Goal: Information Seeking & Learning: Learn about a topic

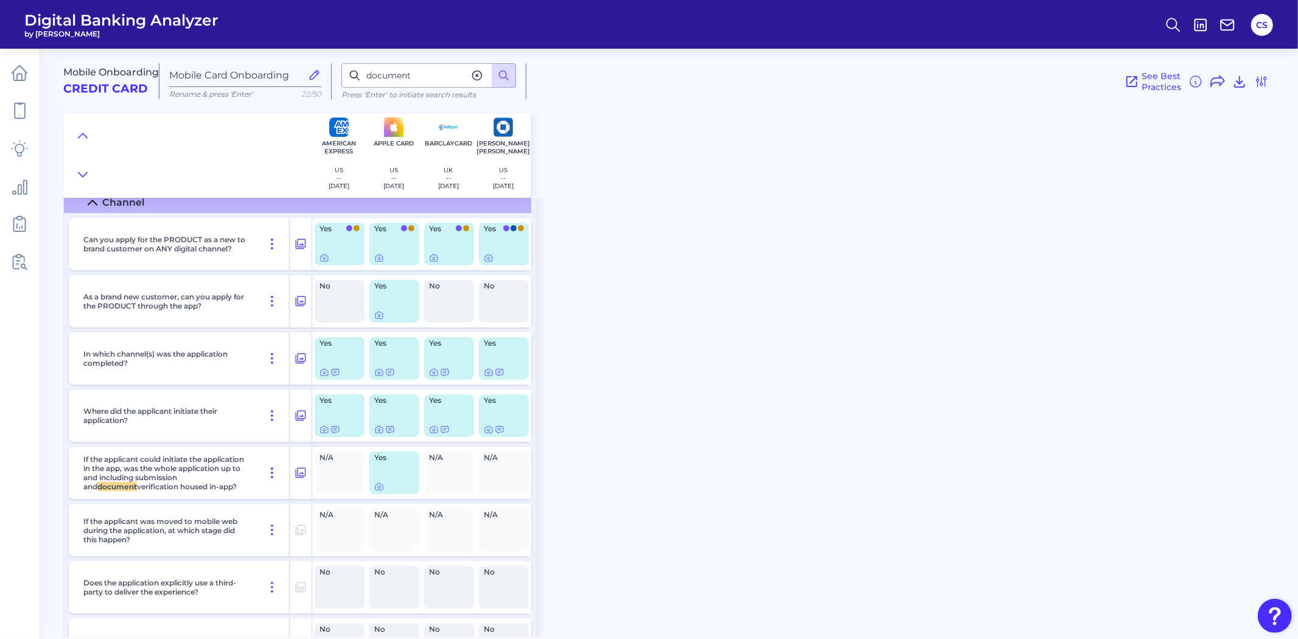
scroll to position [91, 0]
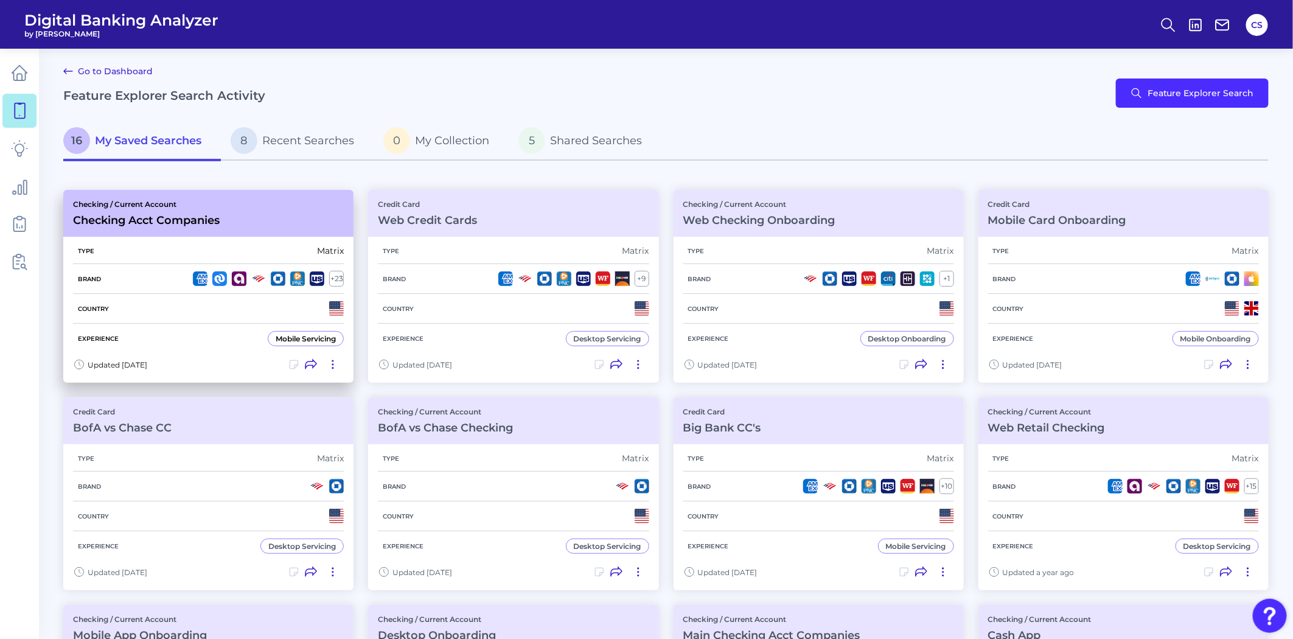
click at [210, 301] on div "Country" at bounding box center [208, 309] width 271 height 30
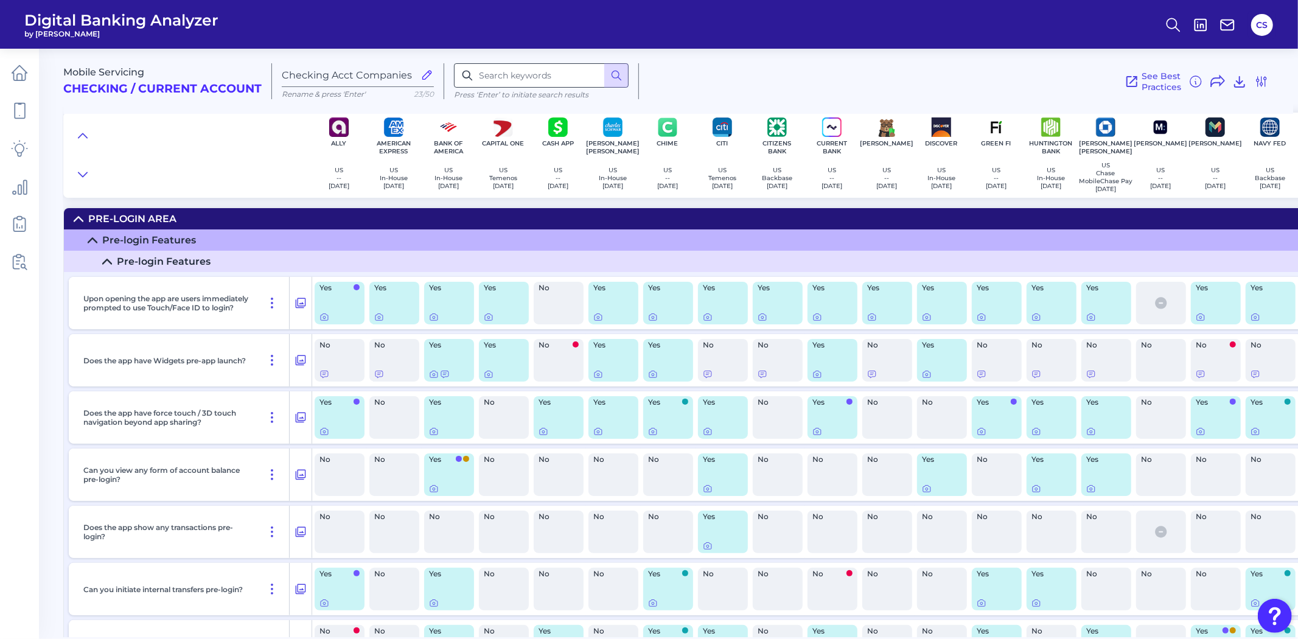
click at [543, 74] on input at bounding box center [541, 75] width 175 height 24
type input "mortg"
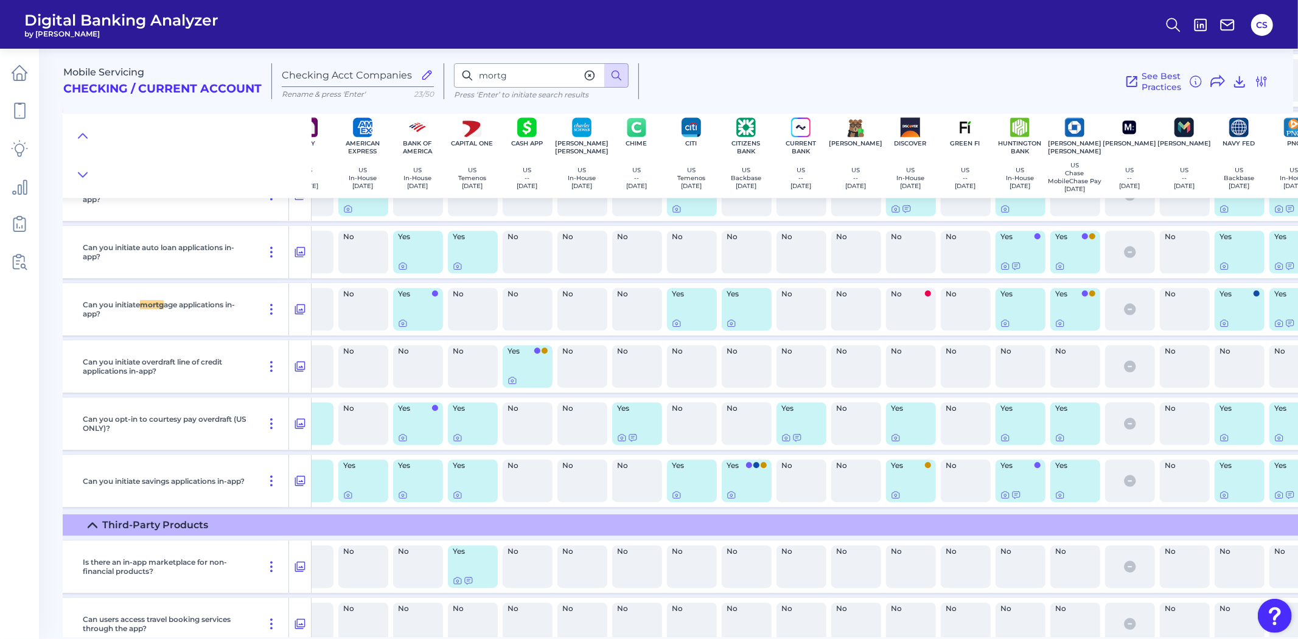
scroll to position [18275, 31]
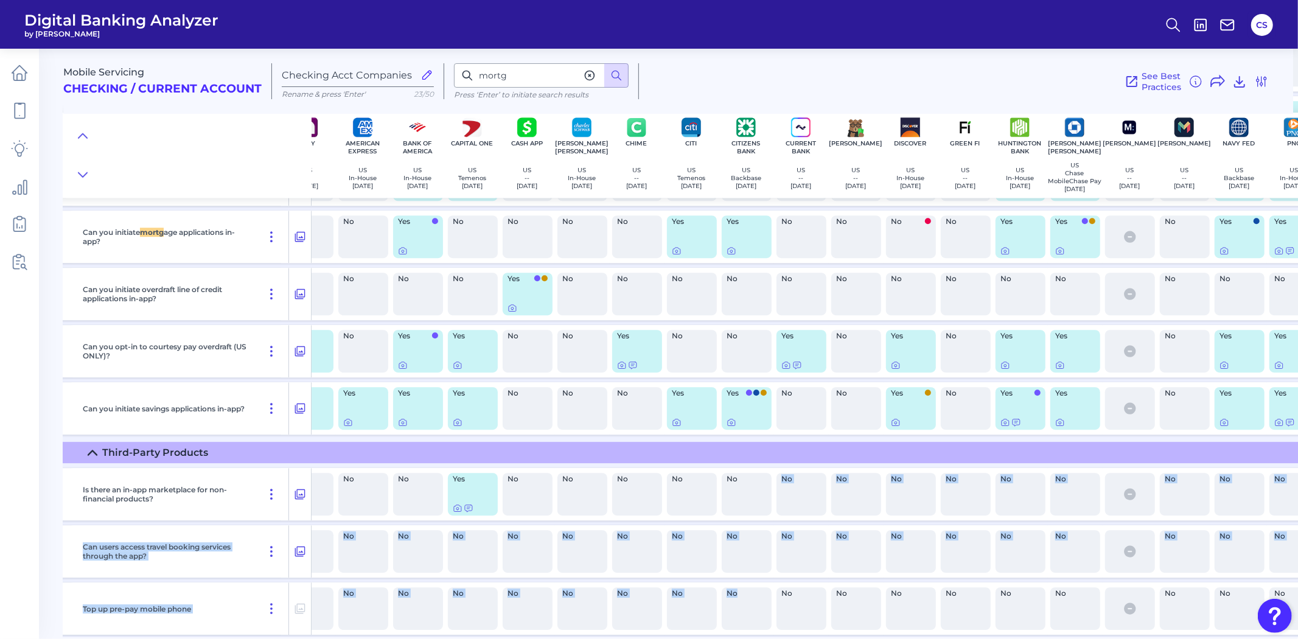
drag, startPoint x: 757, startPoint y: 630, endPoint x: 771, endPoint y: 629, distance: 14.0
click at [771, 629] on div "Is there an in-app marketplace for non-financial products? No No No Yes No No N…" at bounding box center [981, 581] width 1896 height 236
drag, startPoint x: 683, startPoint y: 632, endPoint x: 708, endPoint y: 634, distance: 25.6
click at [708, 634] on div "Mobile Servicing Checking / Current Account Checking Acct Companies Rename & pr…" at bounding box center [680, 339] width 1235 height 598
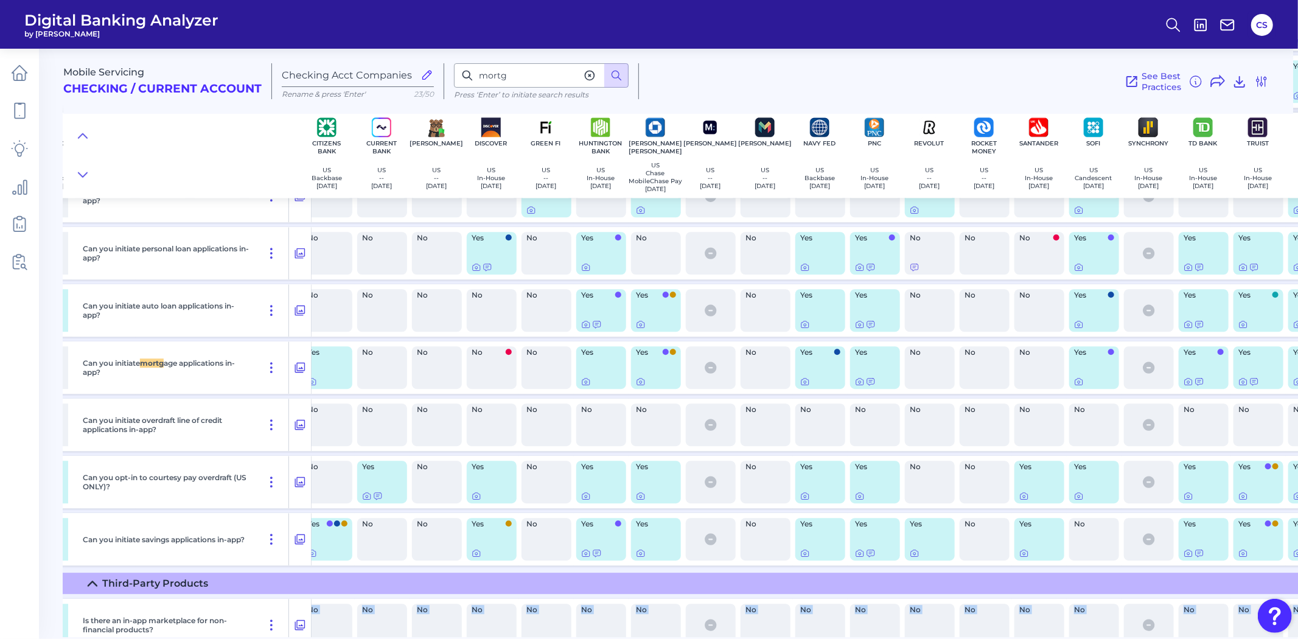
scroll to position [18284, 571]
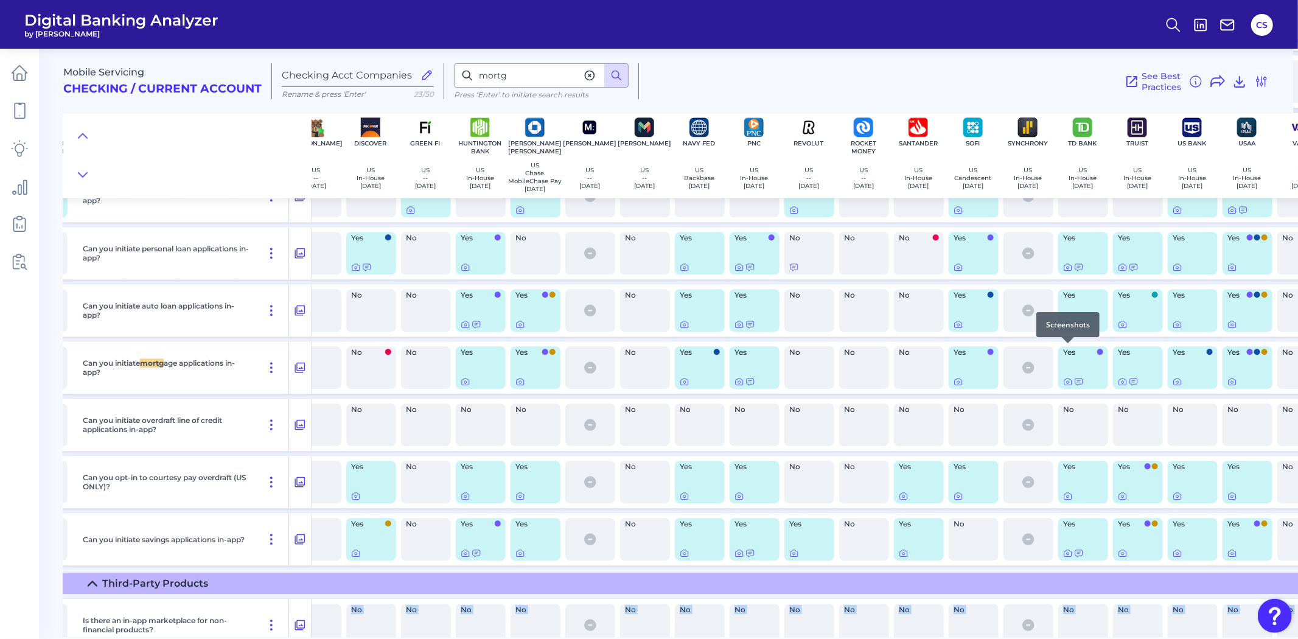
click at [1066, 349] on div at bounding box center [1068, 343] width 12 height 12
click at [1066, 329] on icon at bounding box center [1068, 324] width 10 height 10
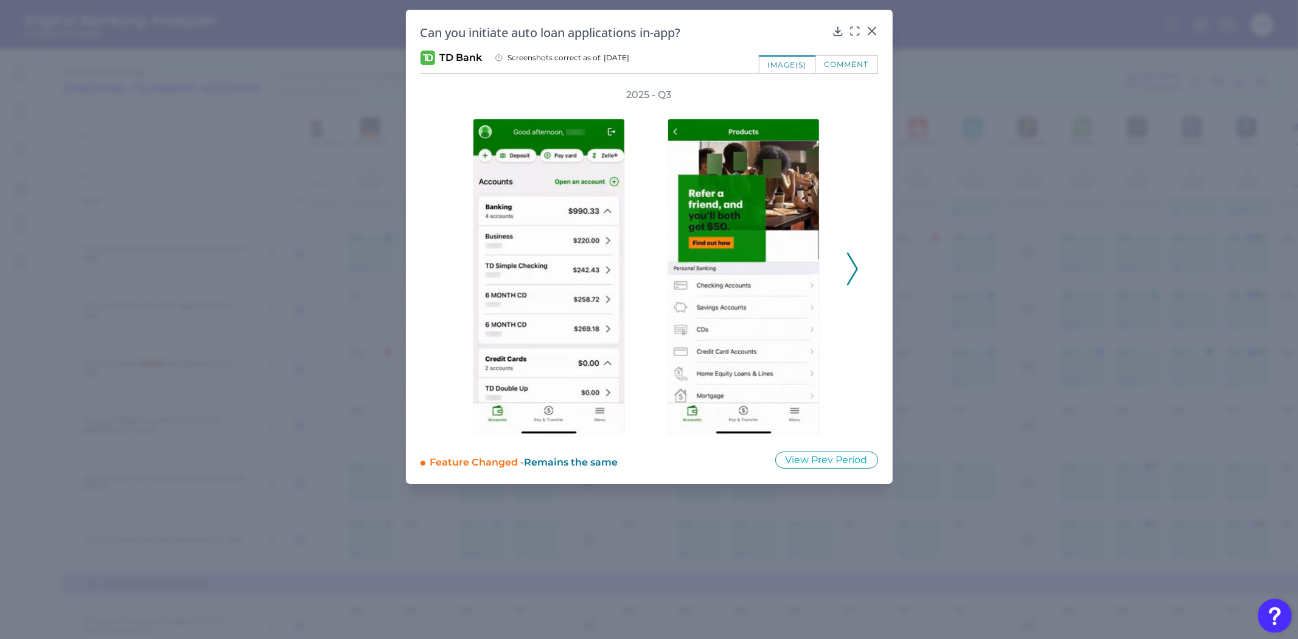
click at [860, 275] on div "2025 - Q3" at bounding box center [650, 262] width 458 height 348
click at [854, 268] on icon at bounding box center [852, 269] width 11 height 33
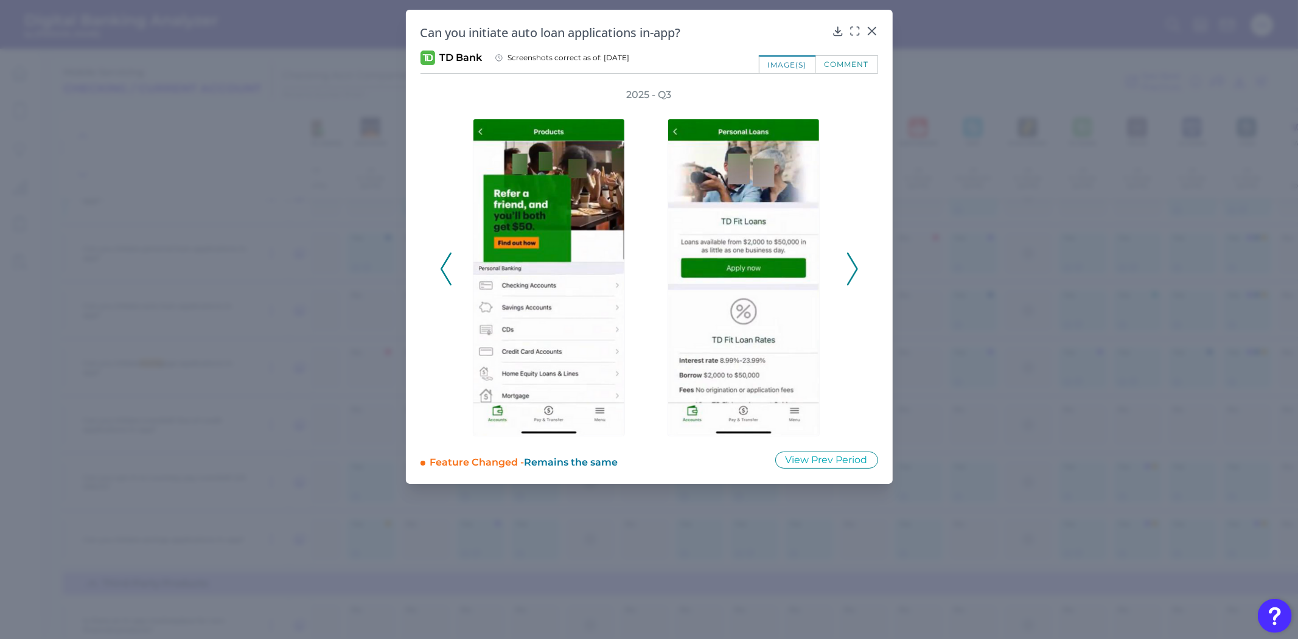
click at [852, 267] on icon at bounding box center [852, 269] width 11 height 33
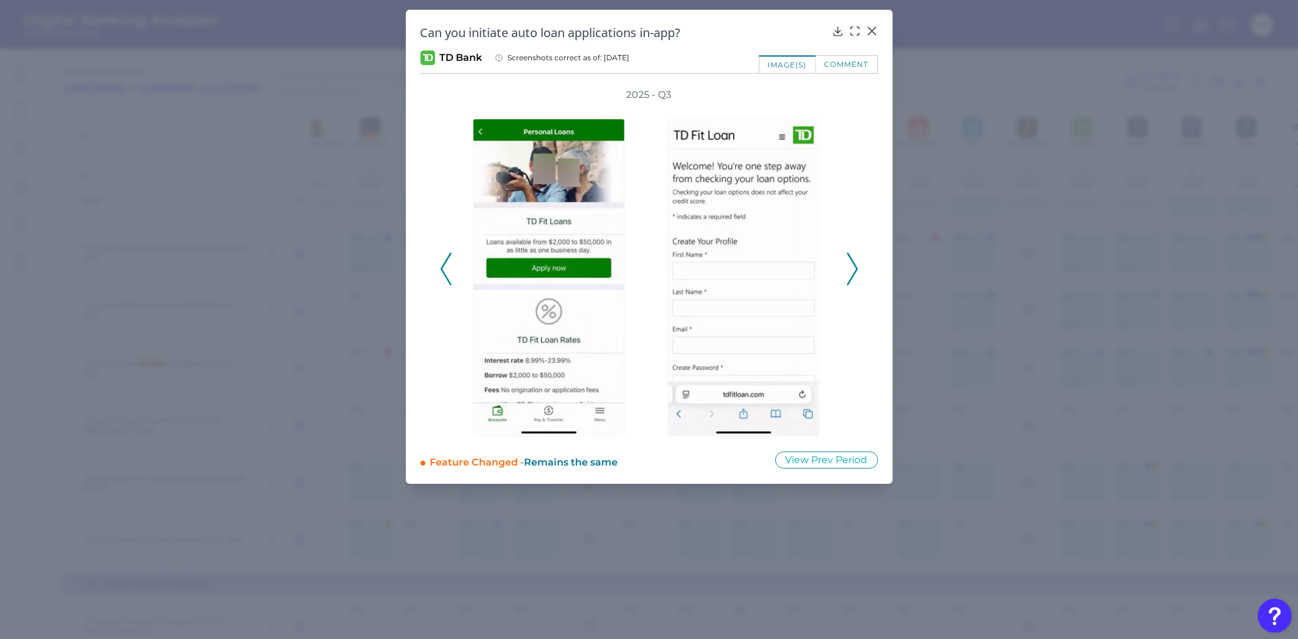
click at [855, 268] on icon at bounding box center [852, 269] width 11 height 33
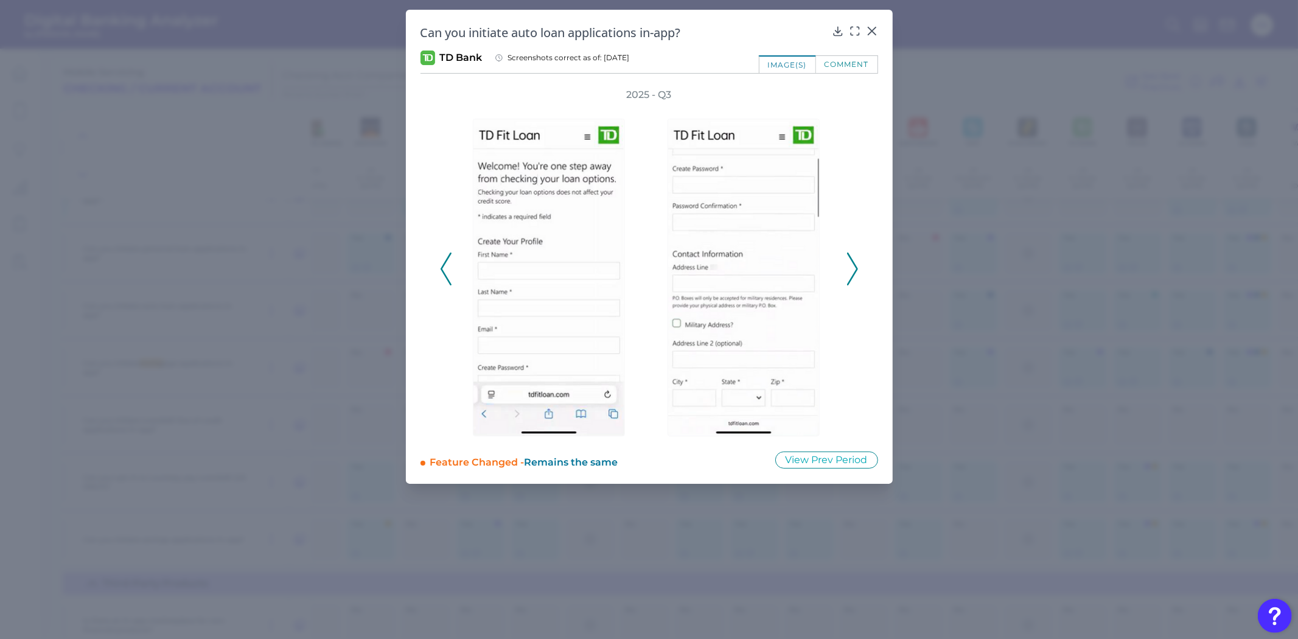
click at [855, 268] on icon at bounding box center [852, 269] width 11 height 33
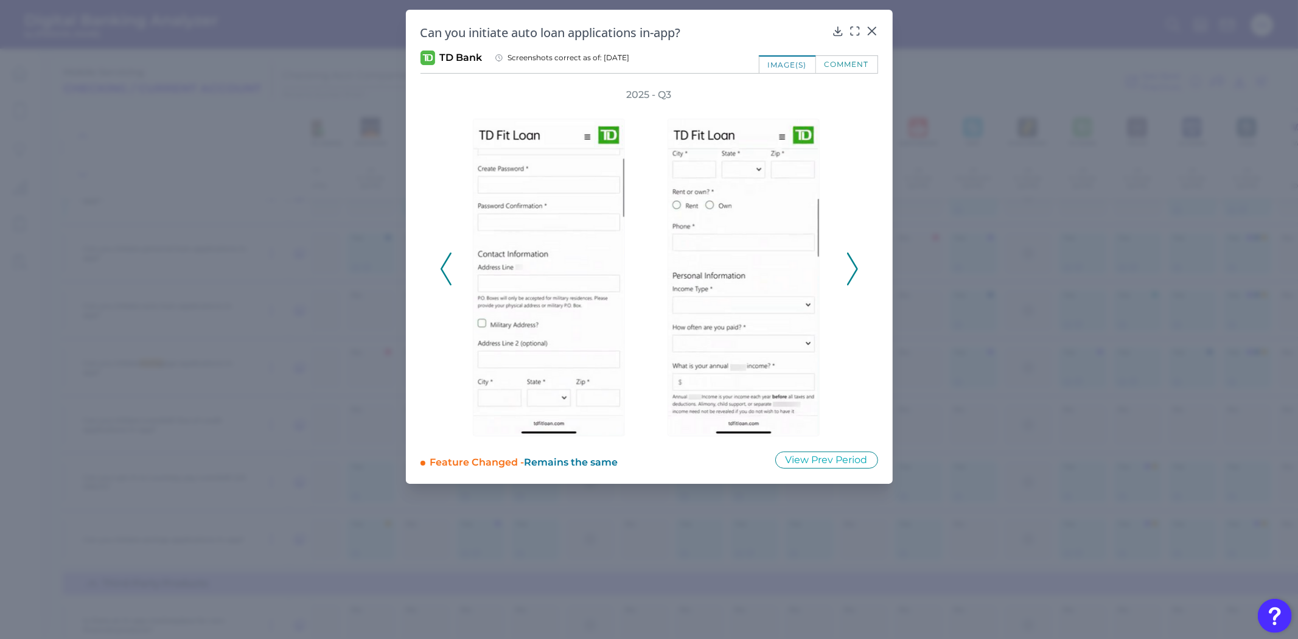
click at [853, 274] on polyline at bounding box center [852, 268] width 9 height 31
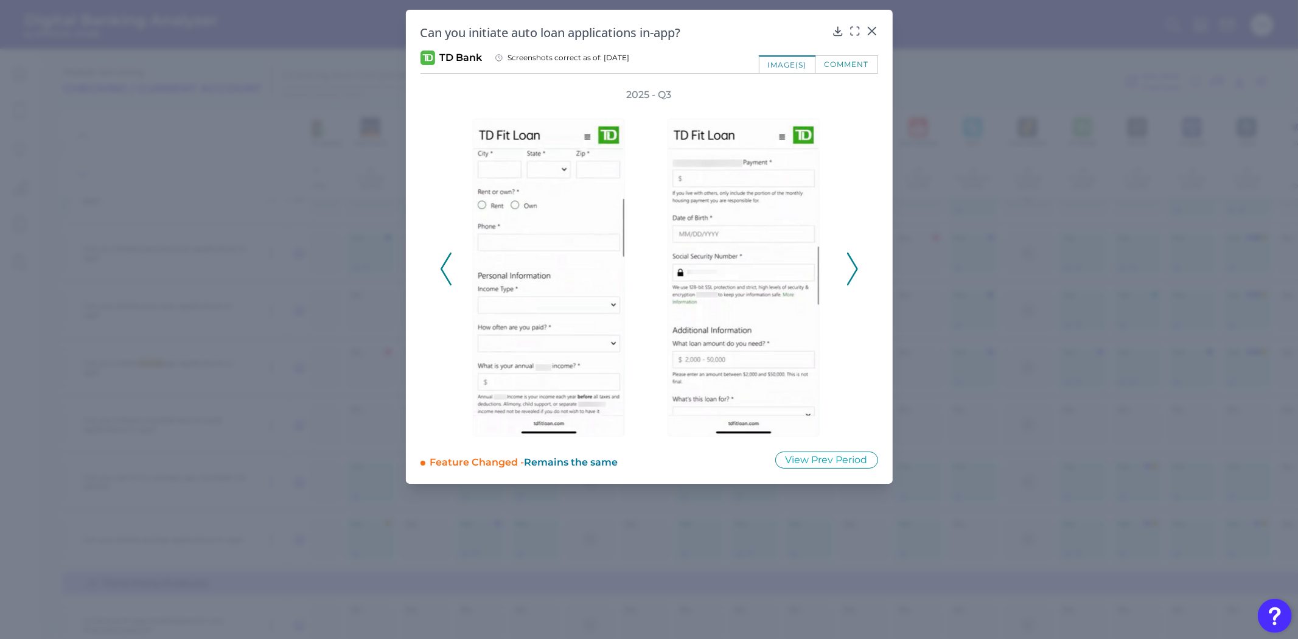
click at [852, 274] on icon at bounding box center [852, 269] width 11 height 33
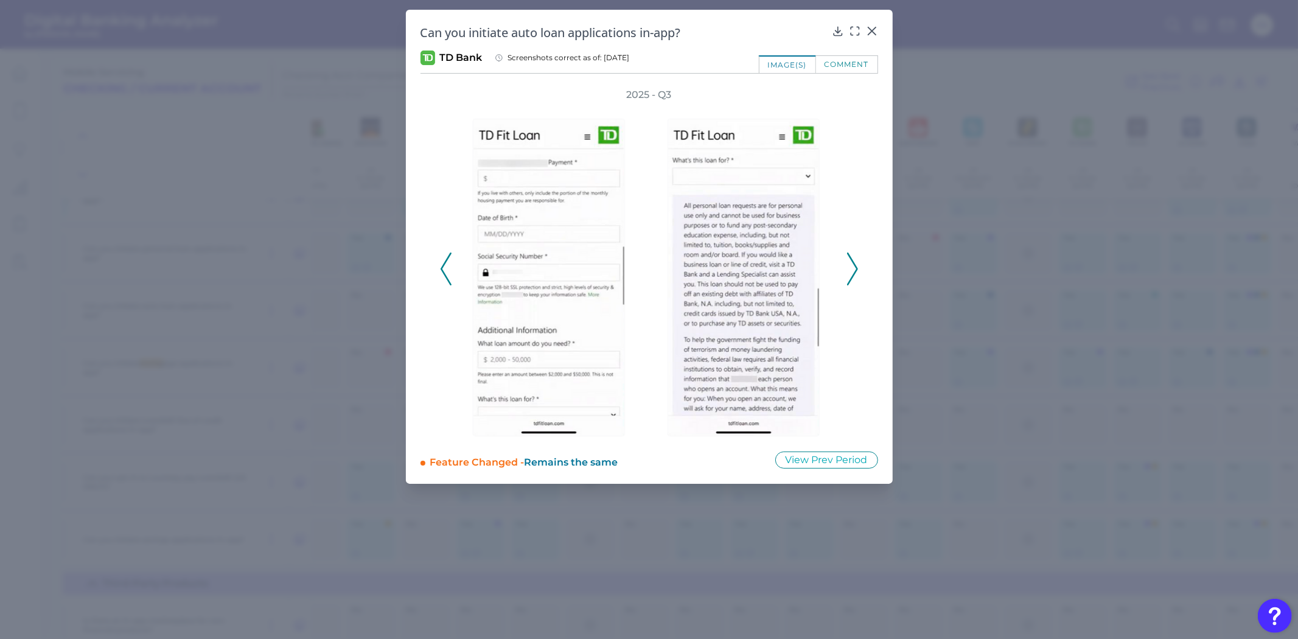
click at [444, 260] on polyline at bounding box center [445, 268] width 9 height 31
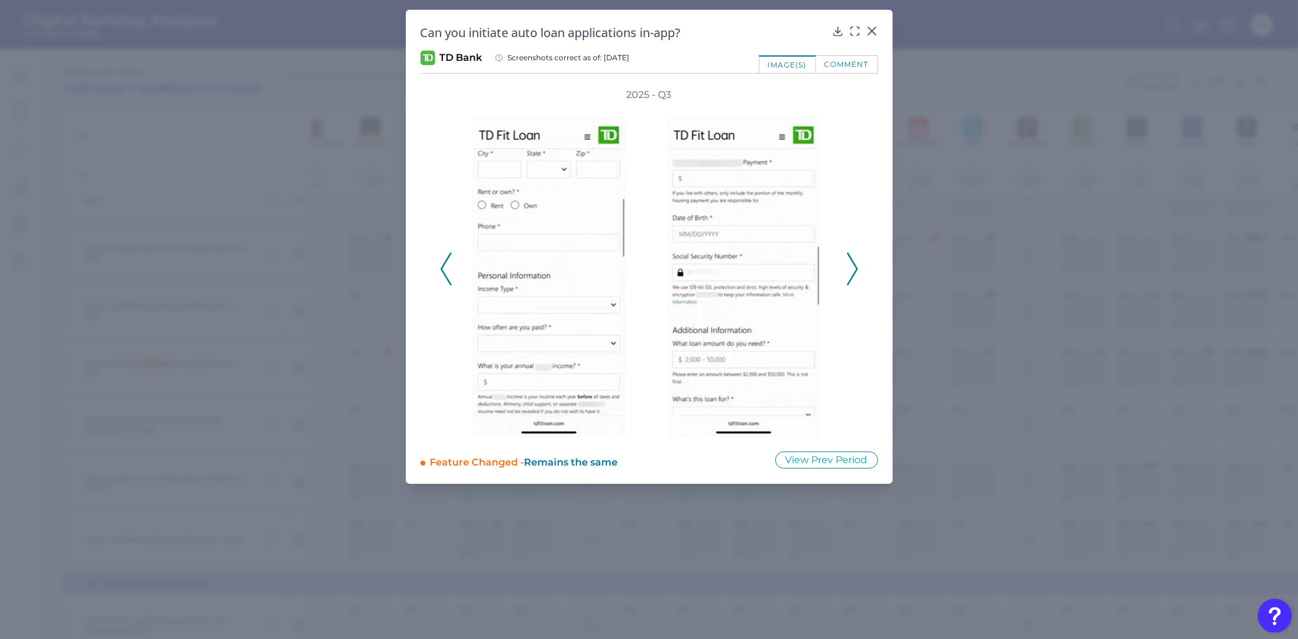
click at [444, 260] on polyline at bounding box center [445, 268] width 9 height 31
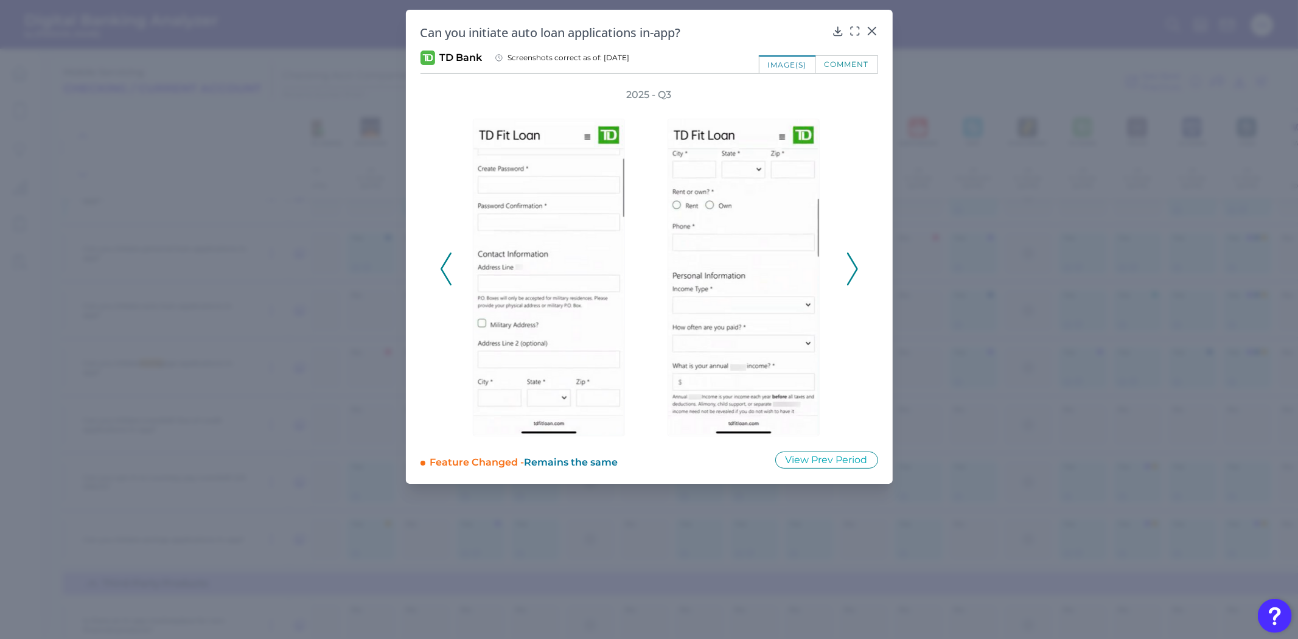
click at [444, 260] on polyline at bounding box center [445, 268] width 9 height 31
click at [443, 262] on polyline at bounding box center [445, 268] width 9 height 31
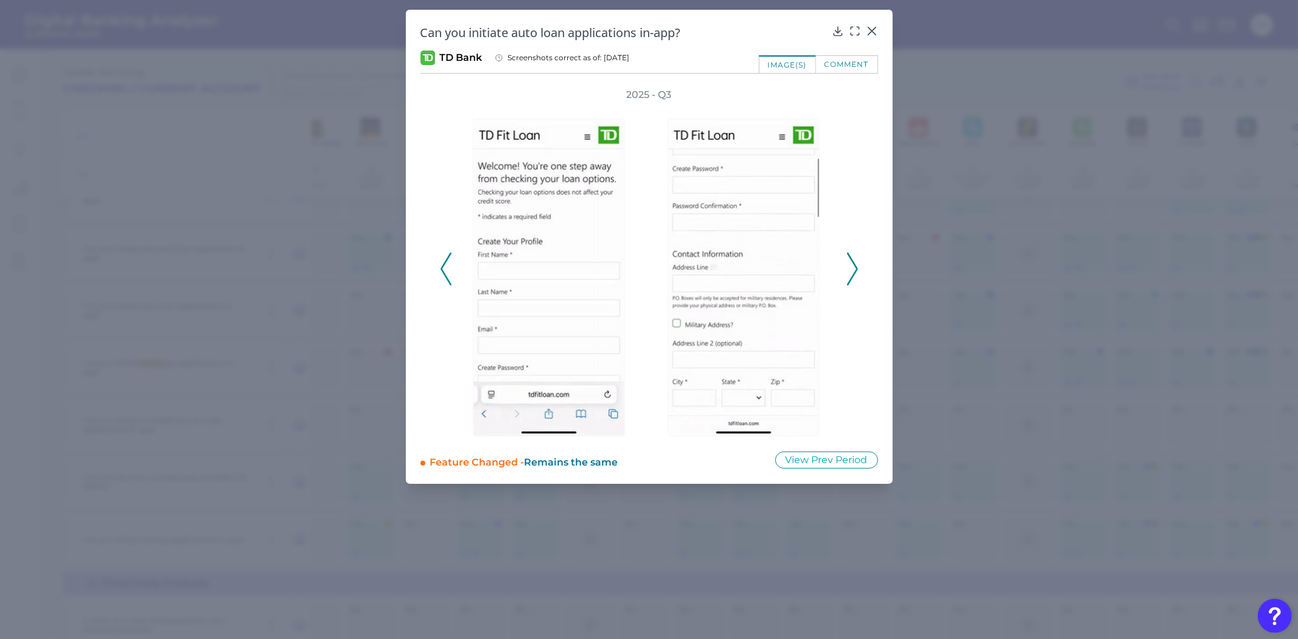
click at [444, 263] on polyline at bounding box center [445, 268] width 9 height 31
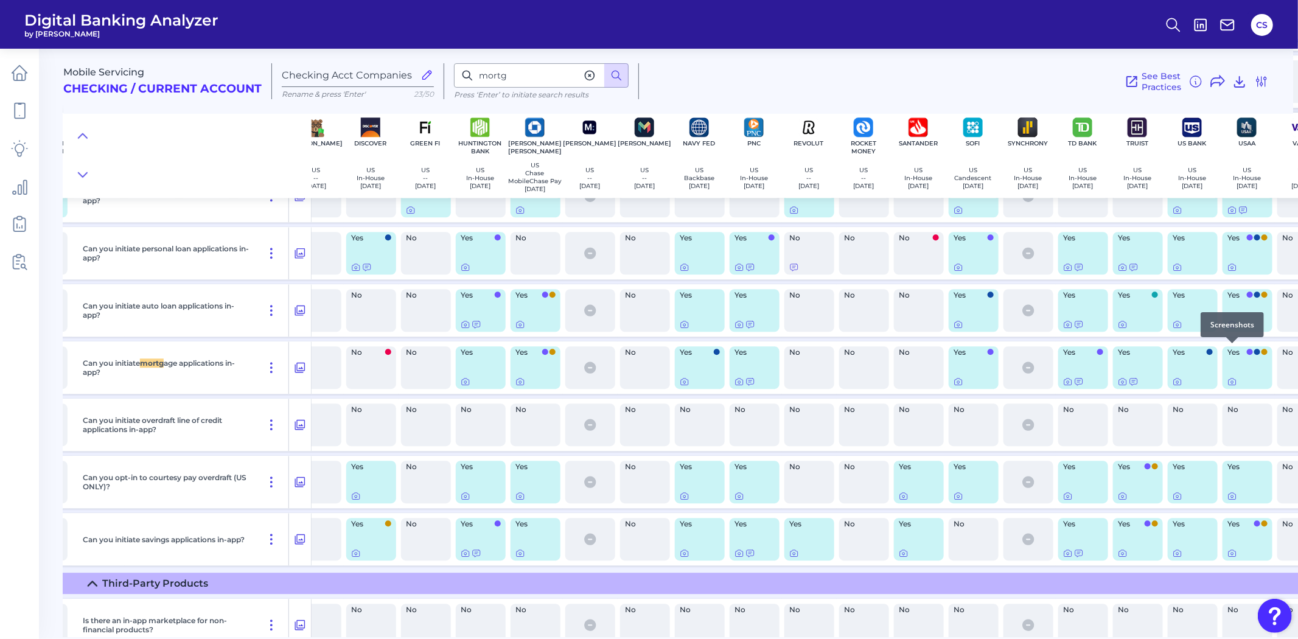
click at [1229, 328] on icon at bounding box center [1232, 324] width 7 height 7
click at [1231, 403] on div at bounding box center [1232, 400] width 12 height 12
click at [1231, 383] on icon at bounding box center [1232, 382] width 2 height 2
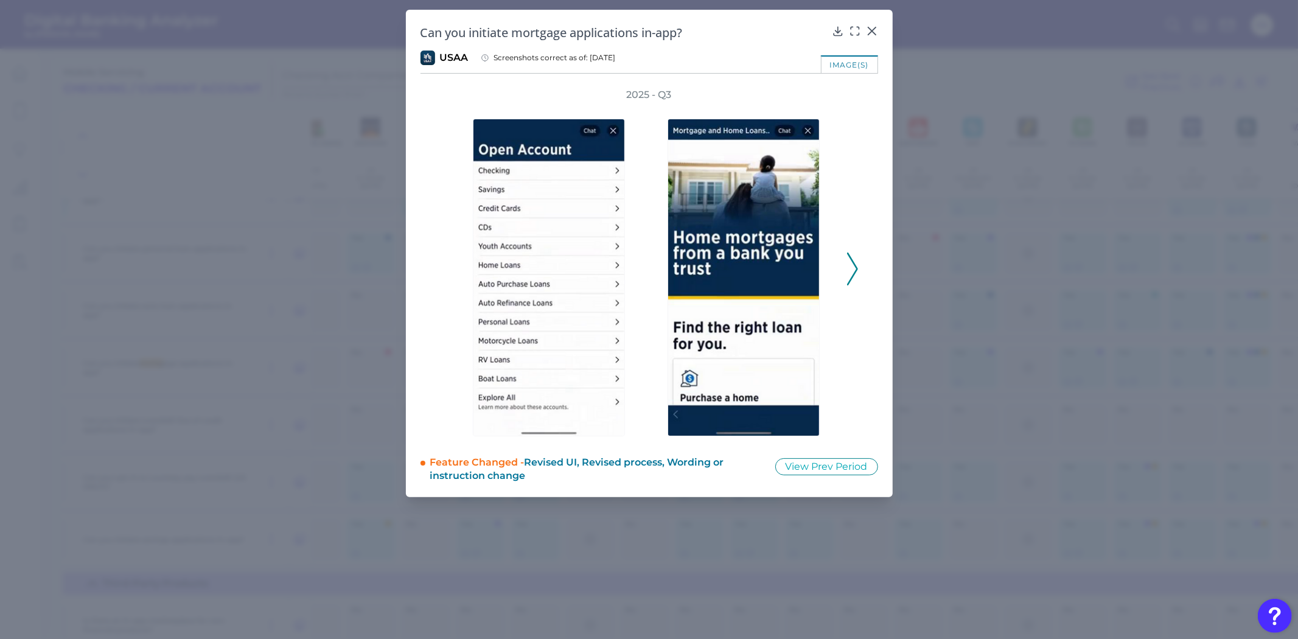
click at [857, 278] on button at bounding box center [852, 269] width 12 height 33
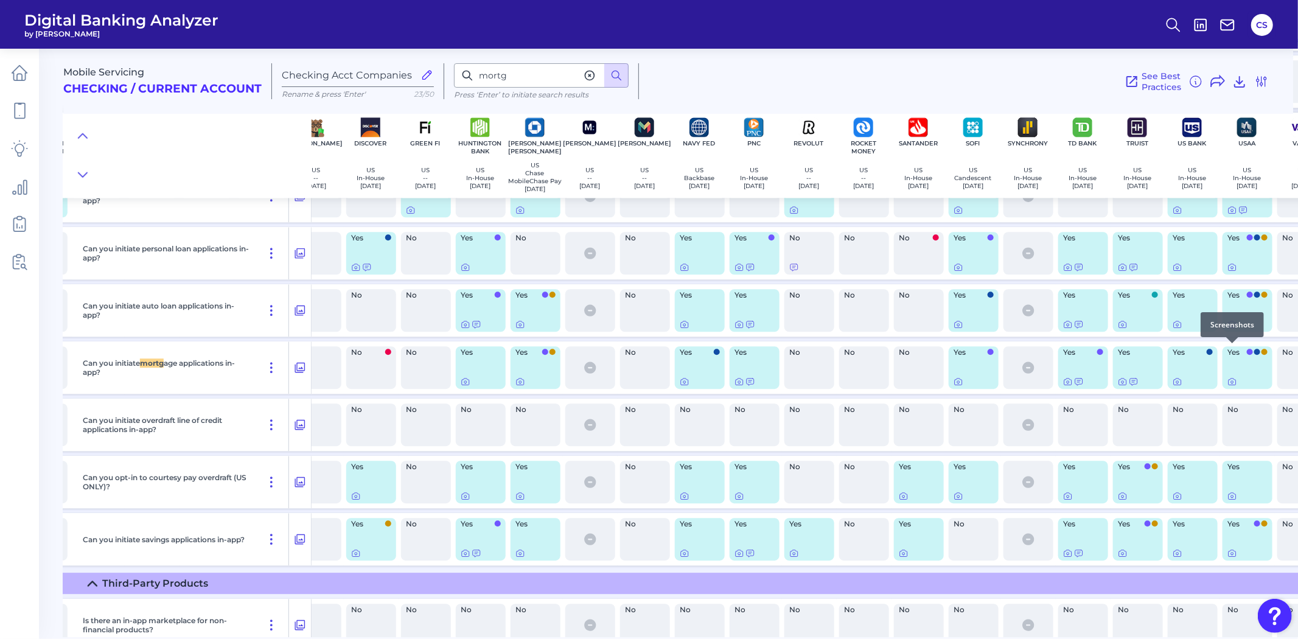
click at [1227, 348] on div at bounding box center [1232, 343] width 12 height 12
click at [1231, 326] on icon at bounding box center [1232, 325] width 2 height 2
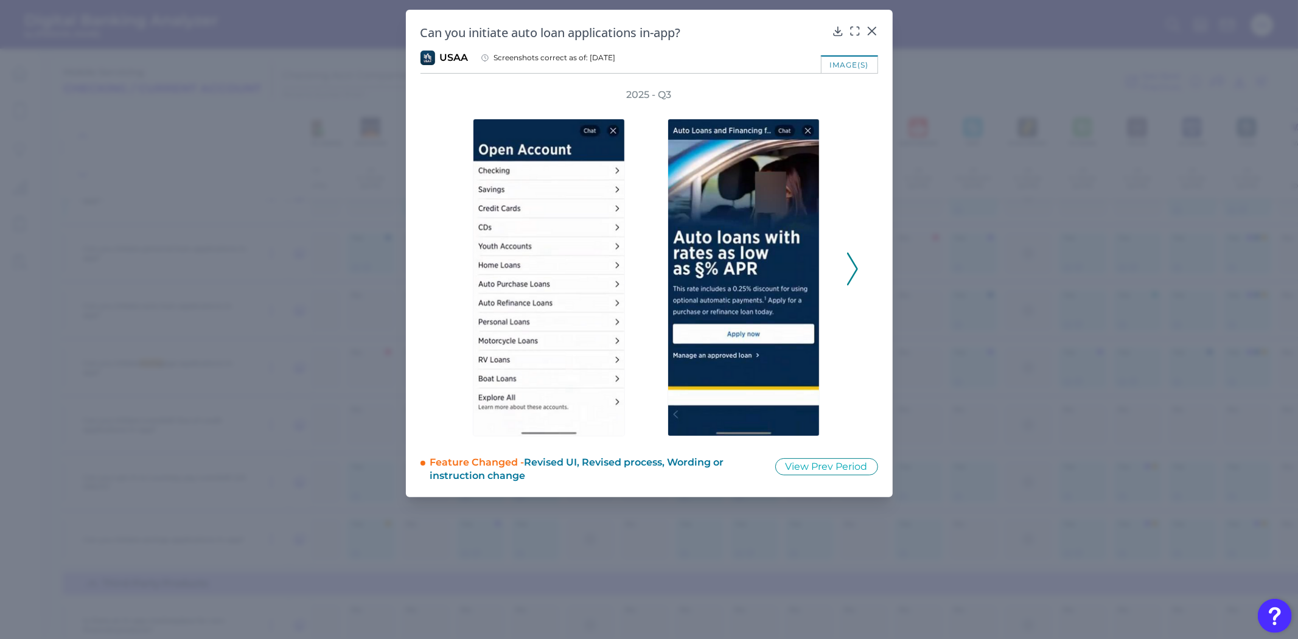
click at [859, 263] on div "2025 - Q3" at bounding box center [650, 262] width 458 height 348
click at [856, 262] on icon at bounding box center [852, 269] width 11 height 33
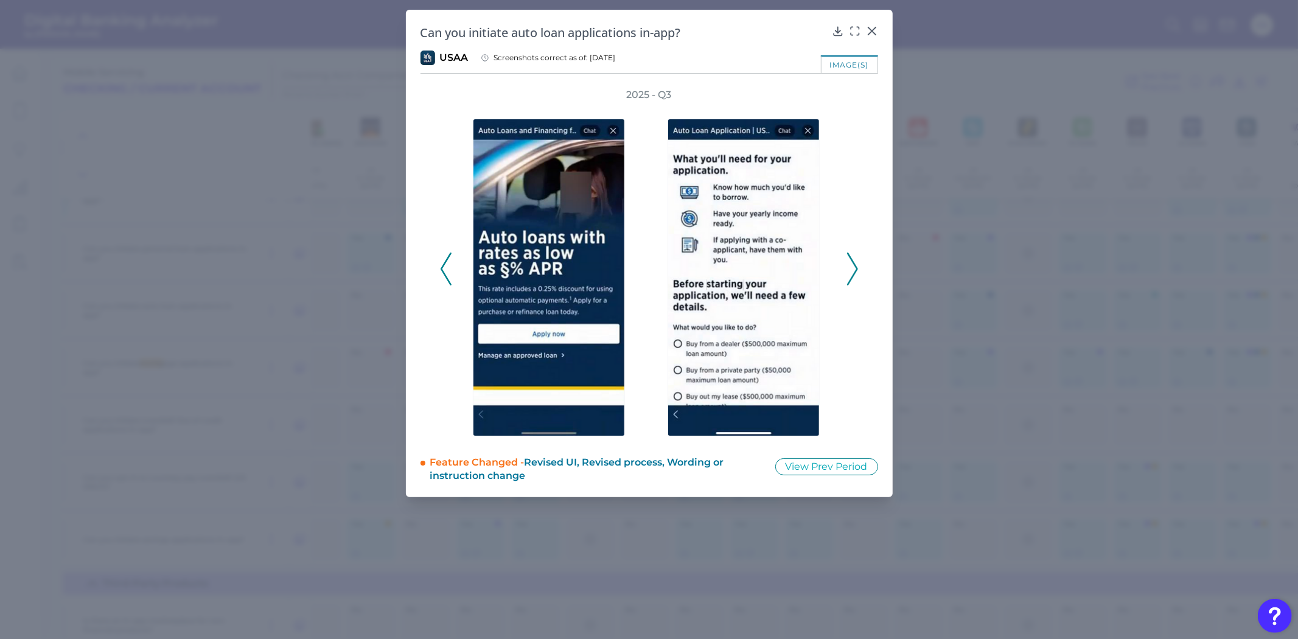
click at [853, 262] on polyline at bounding box center [852, 268] width 9 height 31
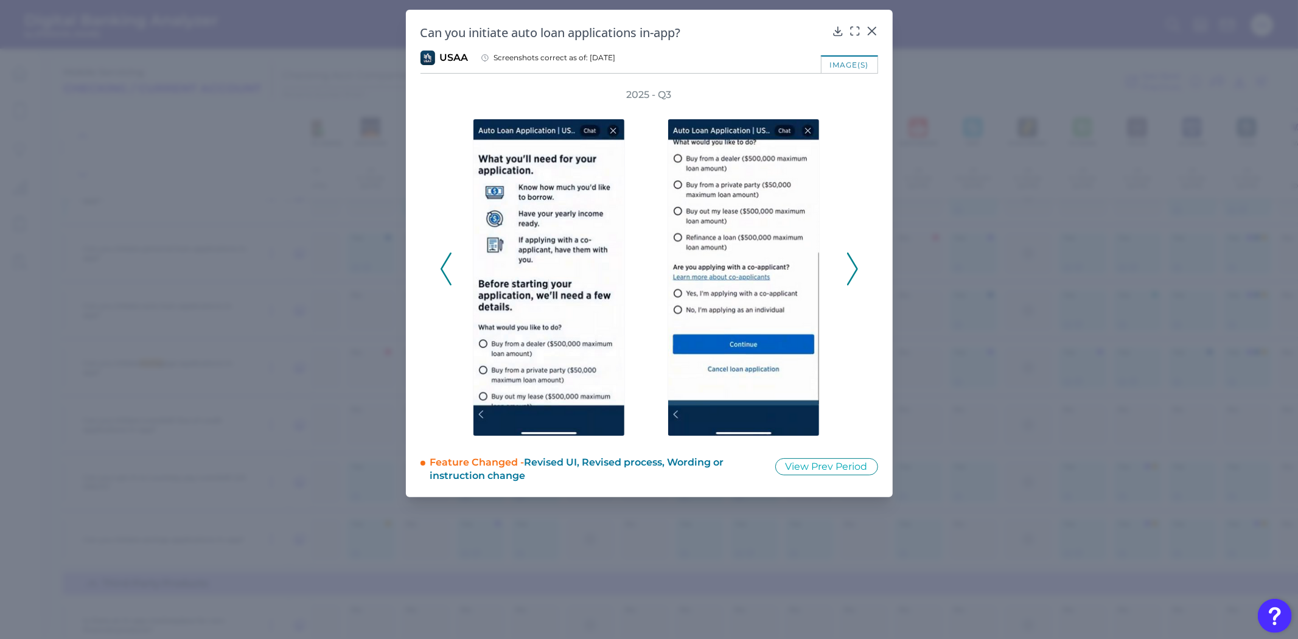
click at [445, 274] on polyline at bounding box center [445, 268] width 9 height 31
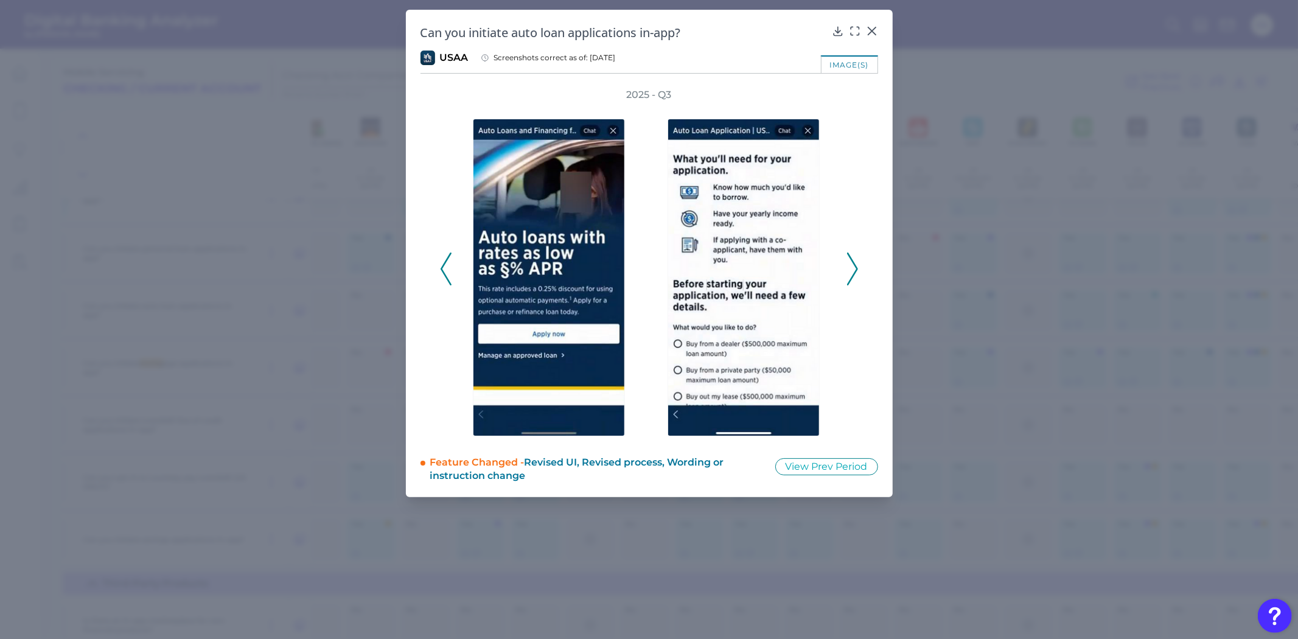
click at [445, 274] on polyline at bounding box center [445, 268] width 9 height 31
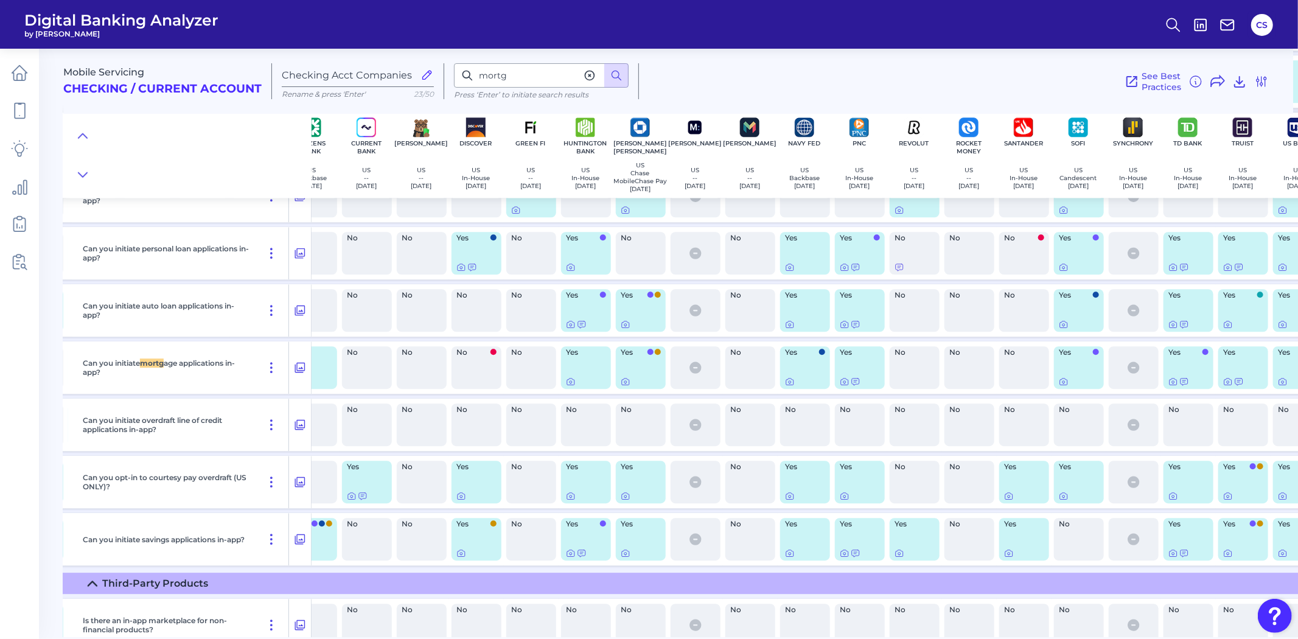
scroll to position [18284, 454]
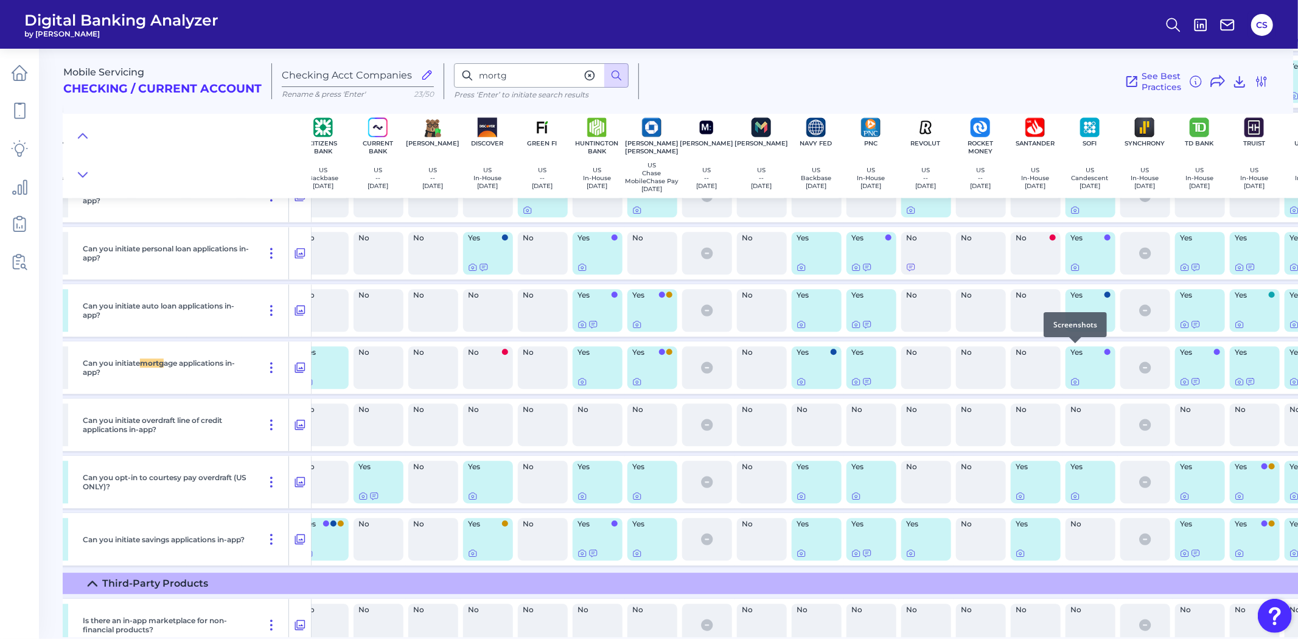
click at [1075, 326] on icon at bounding box center [1075, 325] width 2 height 2
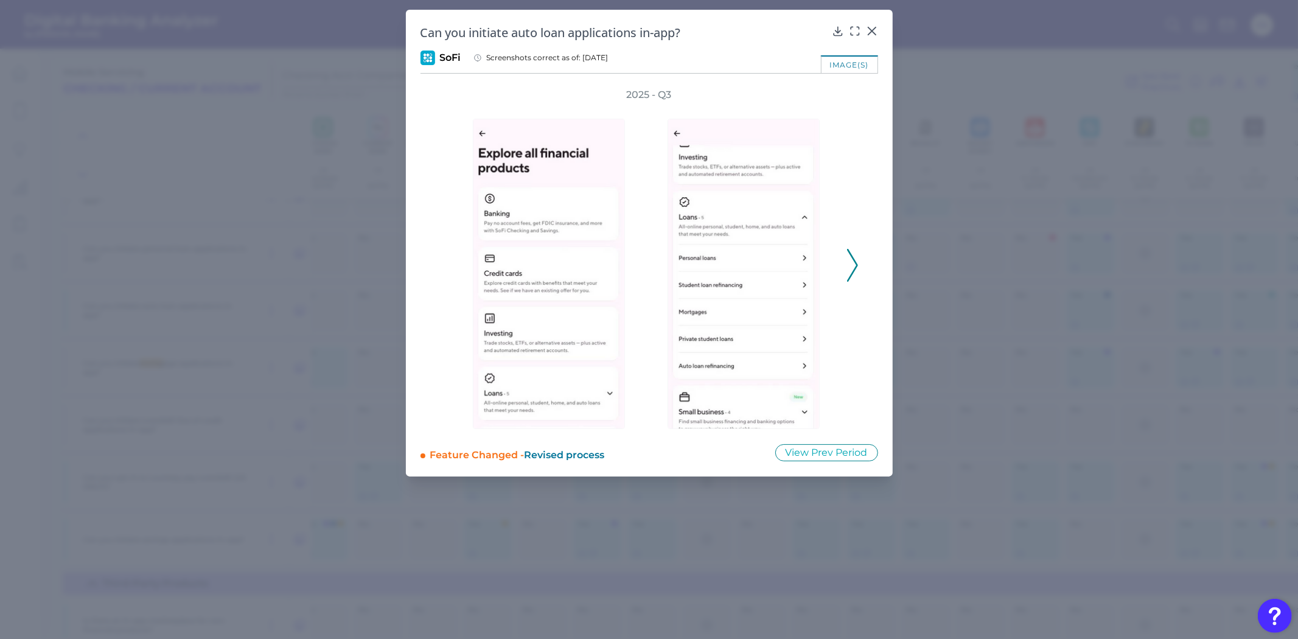
click at [848, 268] on icon at bounding box center [852, 265] width 11 height 33
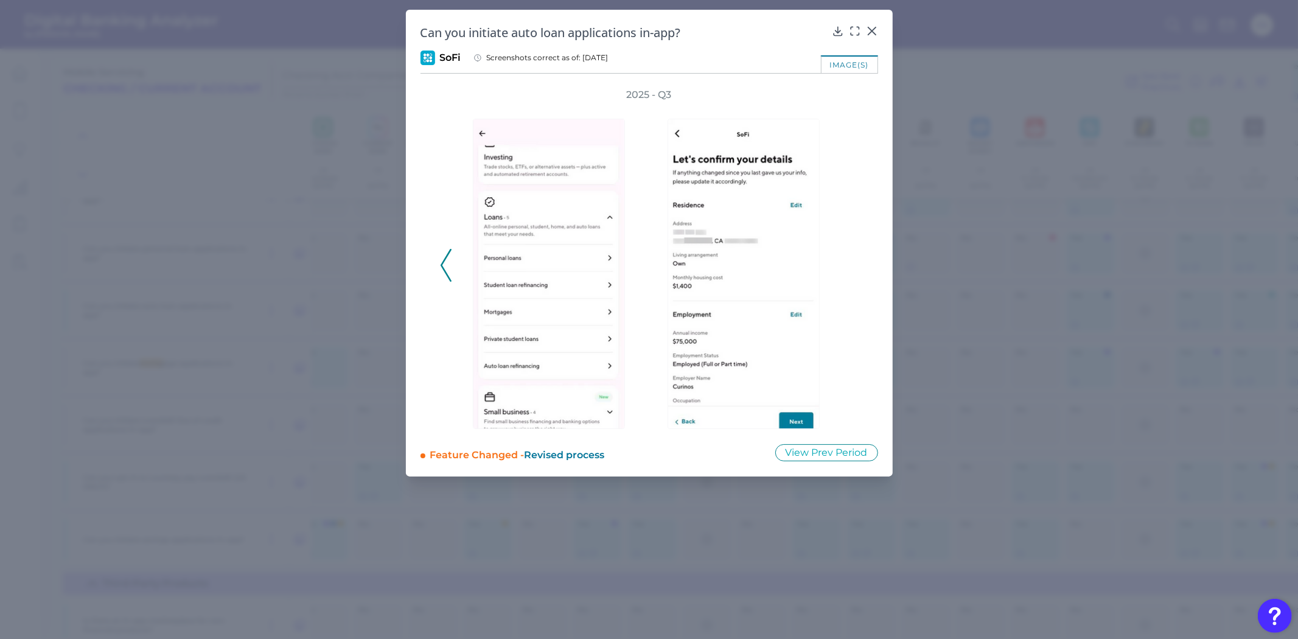
click at [435, 282] on div "2025 - Q3" at bounding box center [650, 258] width 458 height 341
click at [435, 268] on div "2025 - Q3" at bounding box center [650, 258] width 458 height 341
drag, startPoint x: 437, startPoint y: 265, endPoint x: 449, endPoint y: 268, distance: 12.4
click at [441, 266] on div "2025 - Q3" at bounding box center [650, 258] width 458 height 341
click at [453, 268] on div "2025 - Q3" at bounding box center [649, 258] width 419 height 341
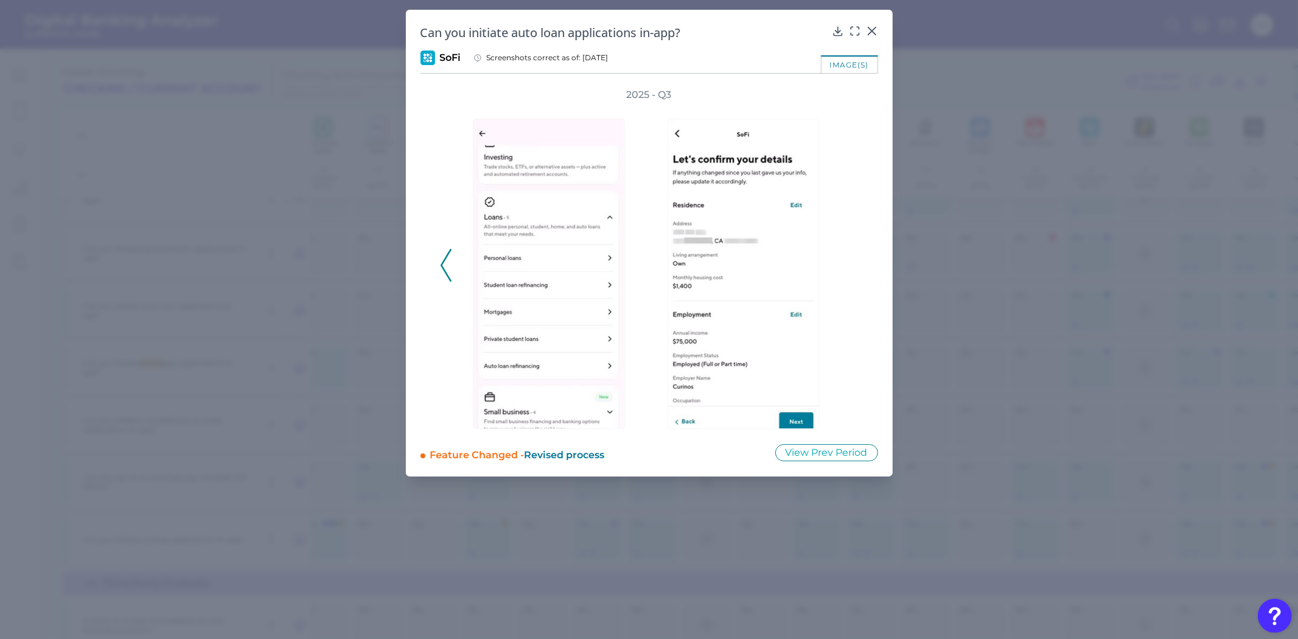
click at [448, 268] on icon at bounding box center [446, 265] width 11 height 33
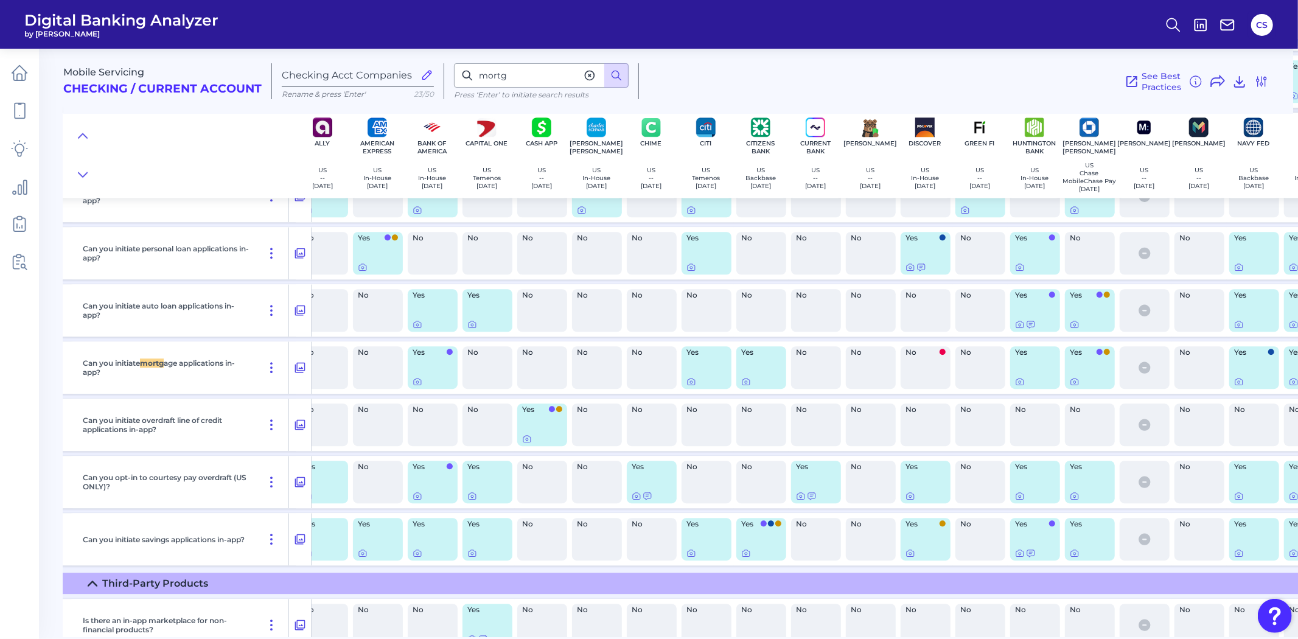
scroll to position [18284, 0]
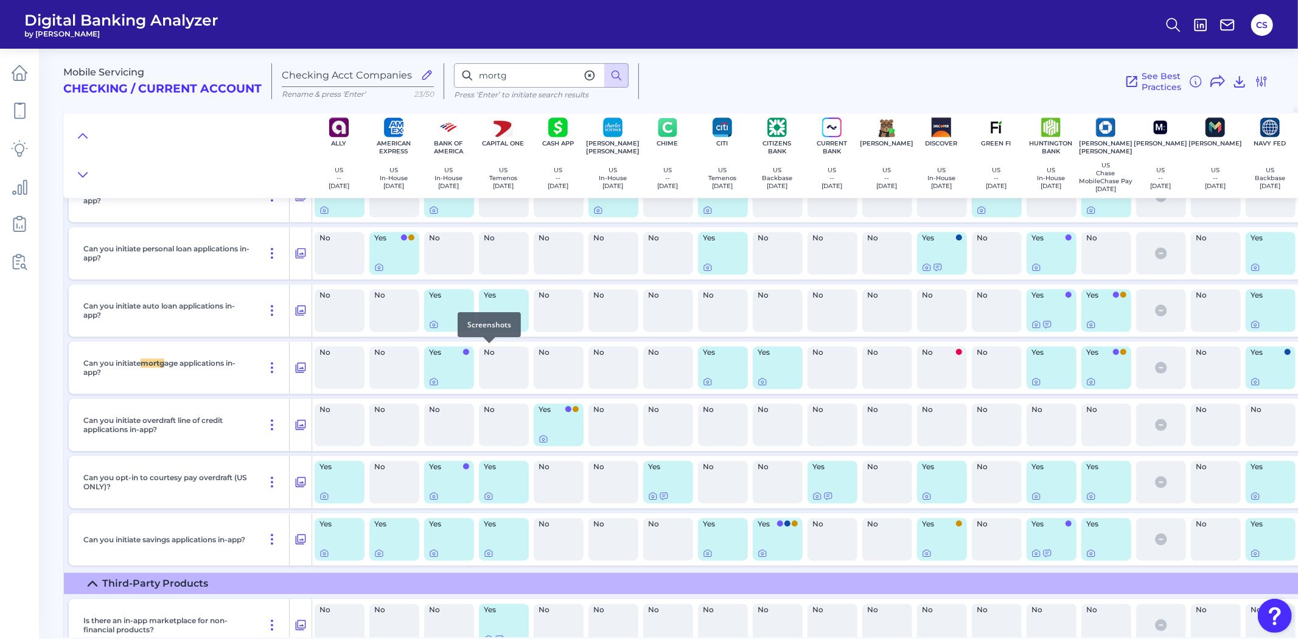
click at [491, 347] on div at bounding box center [489, 343] width 12 height 12
click at [485, 329] on icon at bounding box center [489, 324] width 10 height 10
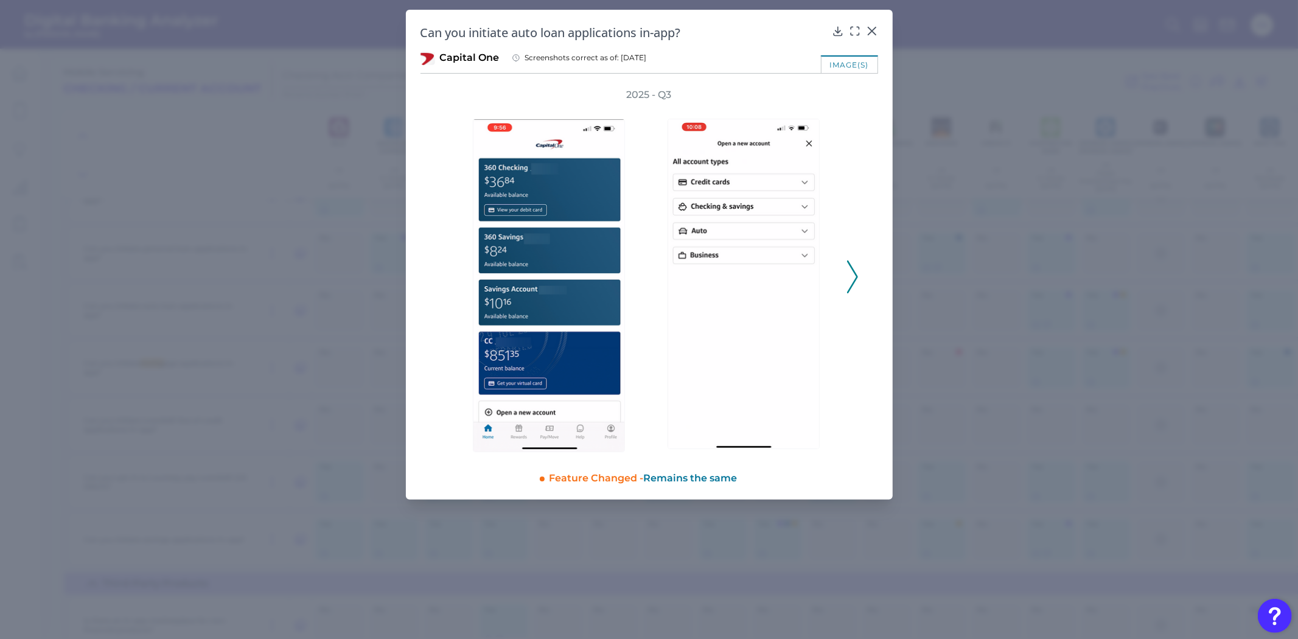
click at [842, 269] on div at bounding box center [746, 277] width 195 height 351
click at [850, 273] on icon at bounding box center [852, 276] width 11 height 33
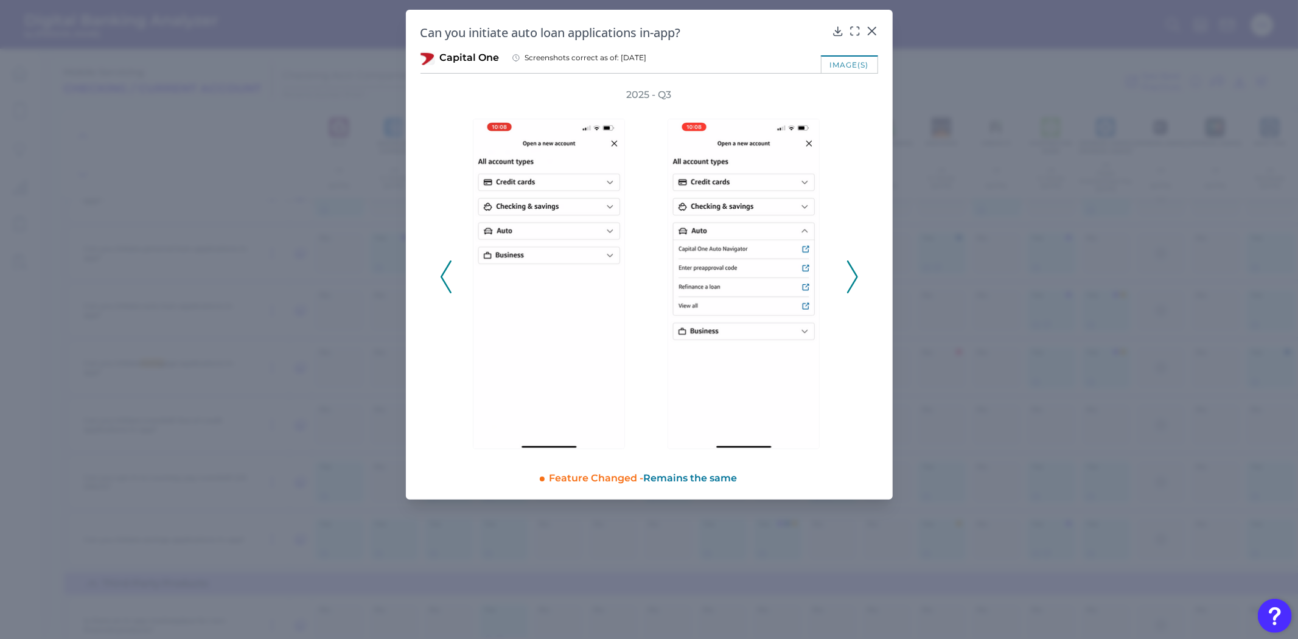
click at [850, 273] on icon at bounding box center [852, 276] width 11 height 33
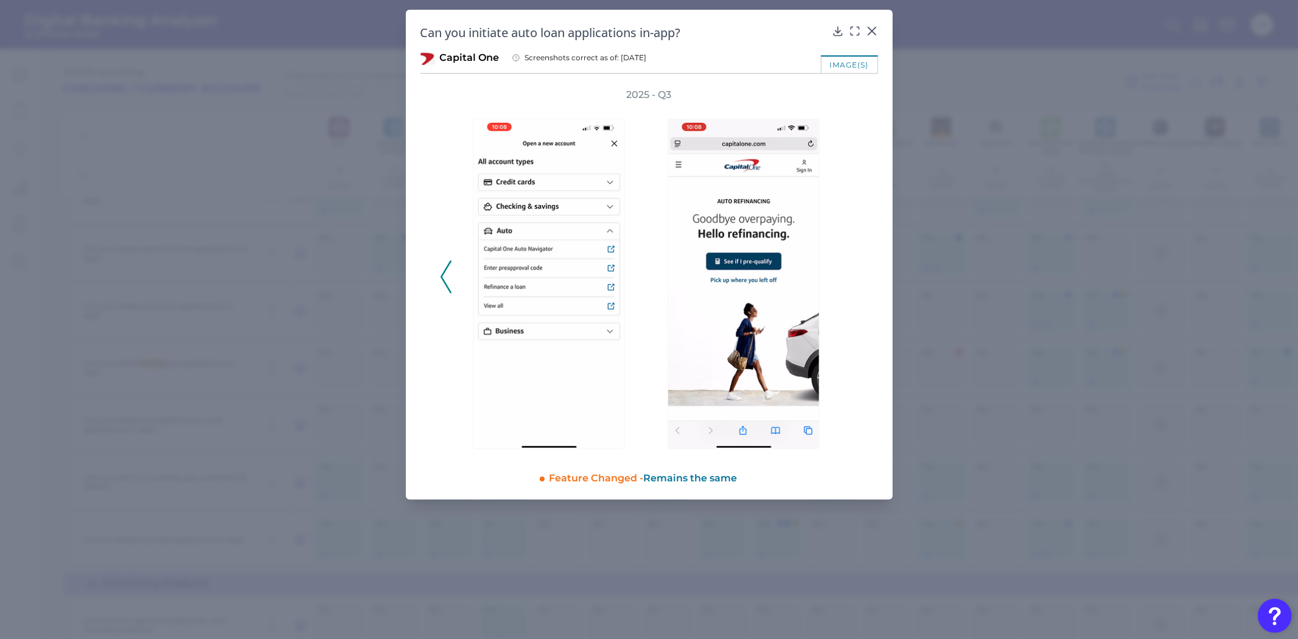
click at [849, 274] on div "2025 - Q3" at bounding box center [649, 270] width 419 height 364
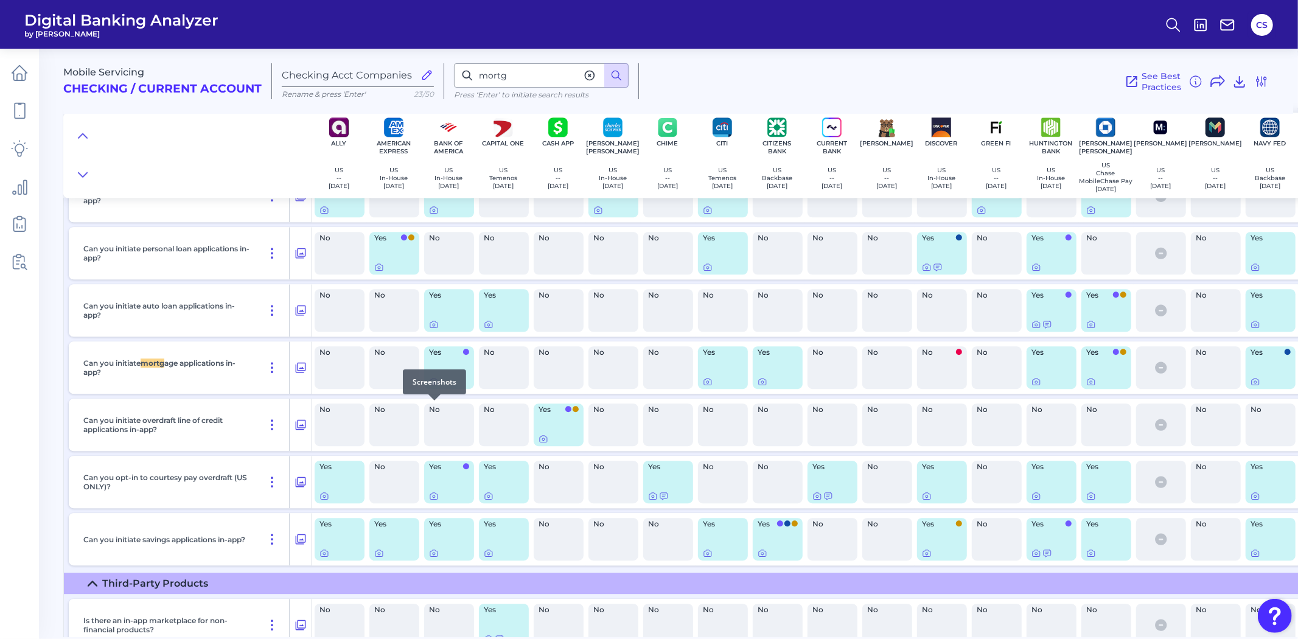
click at [438, 386] on icon at bounding box center [434, 382] width 10 height 10
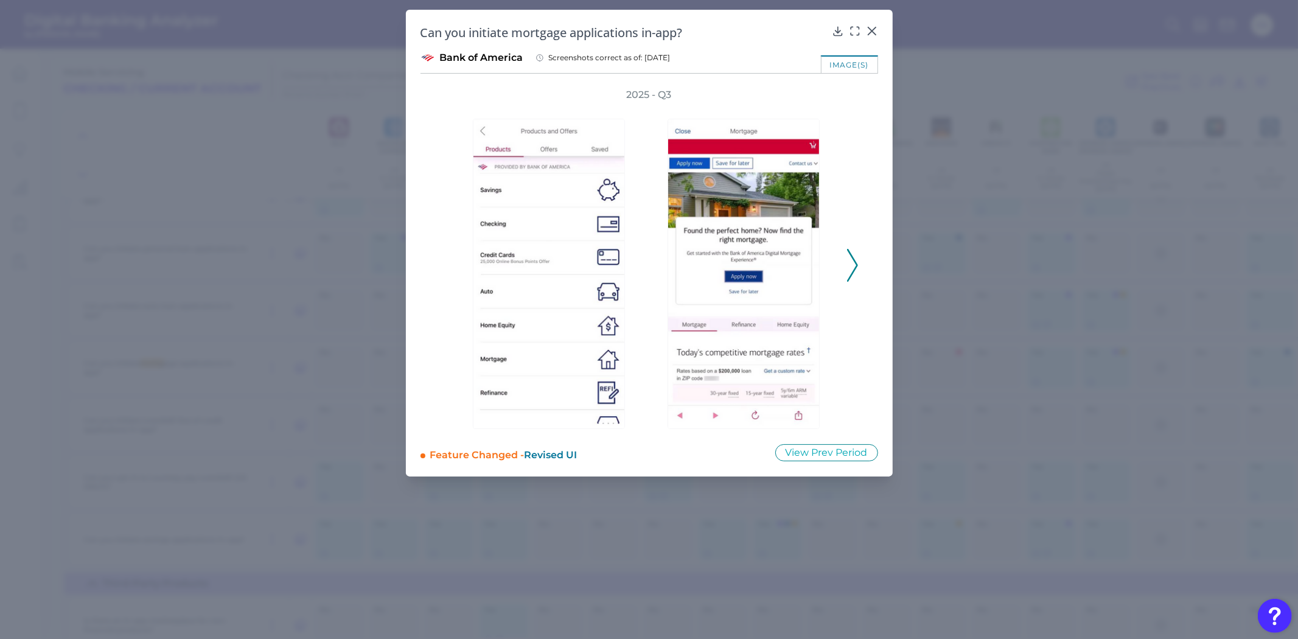
click at [847, 254] on icon at bounding box center [852, 265] width 11 height 33
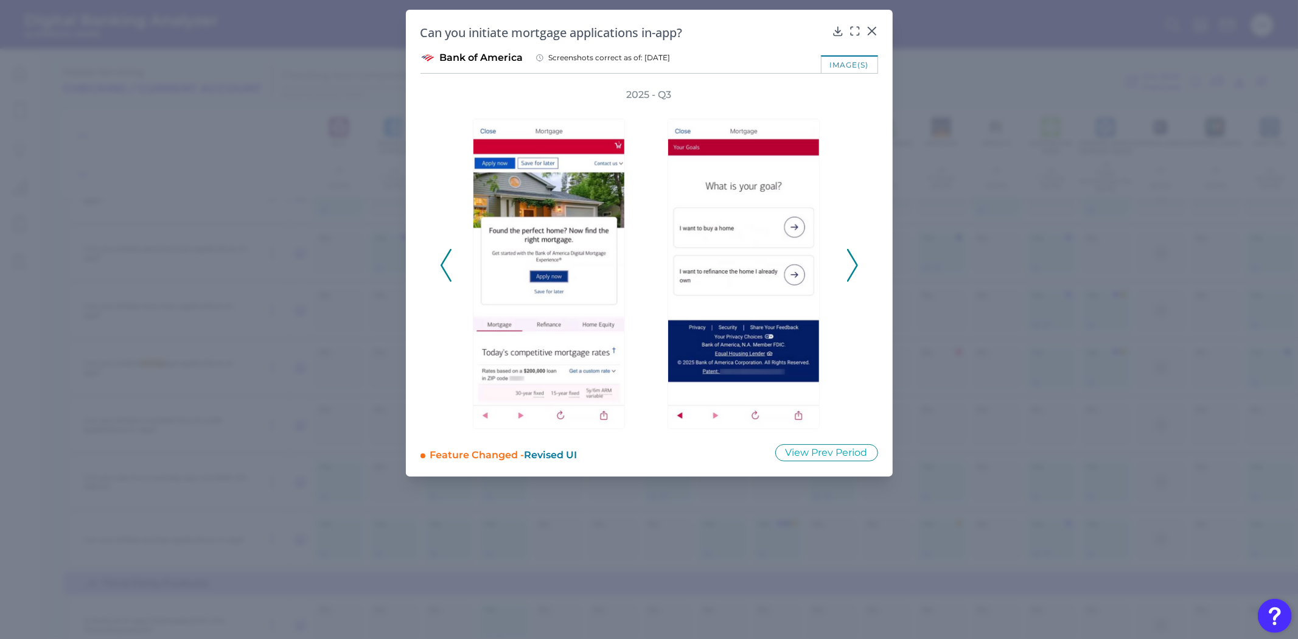
click at [847, 254] on icon at bounding box center [852, 265] width 11 height 33
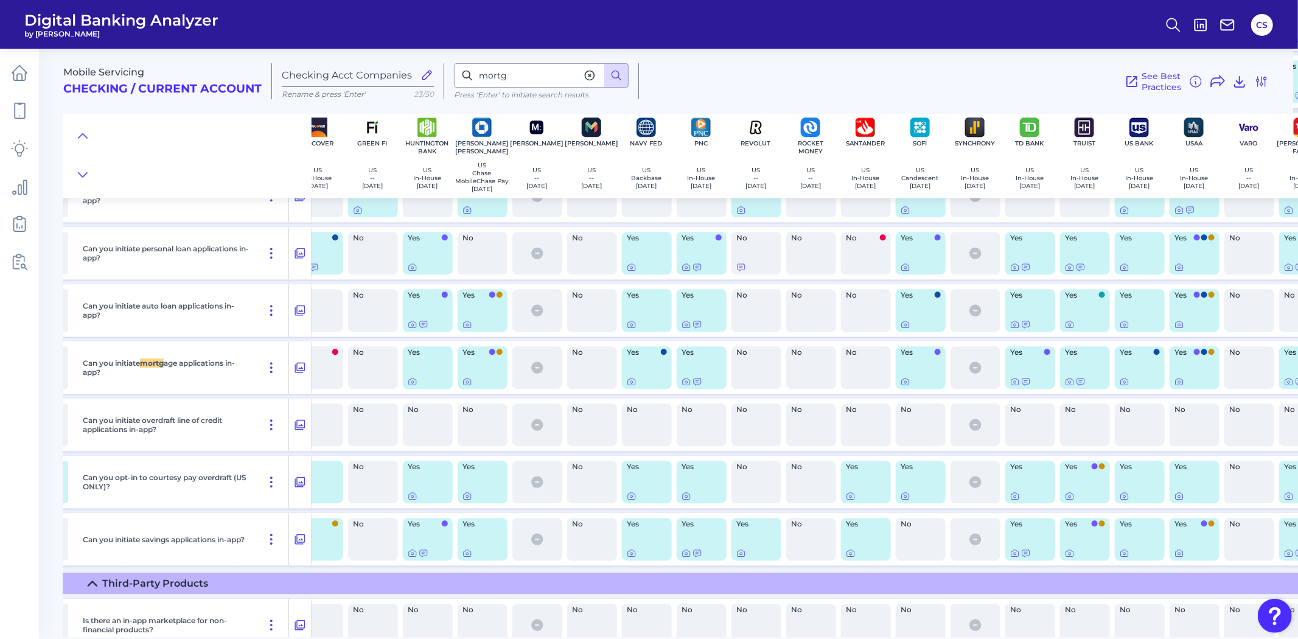
scroll to position [18284, 667]
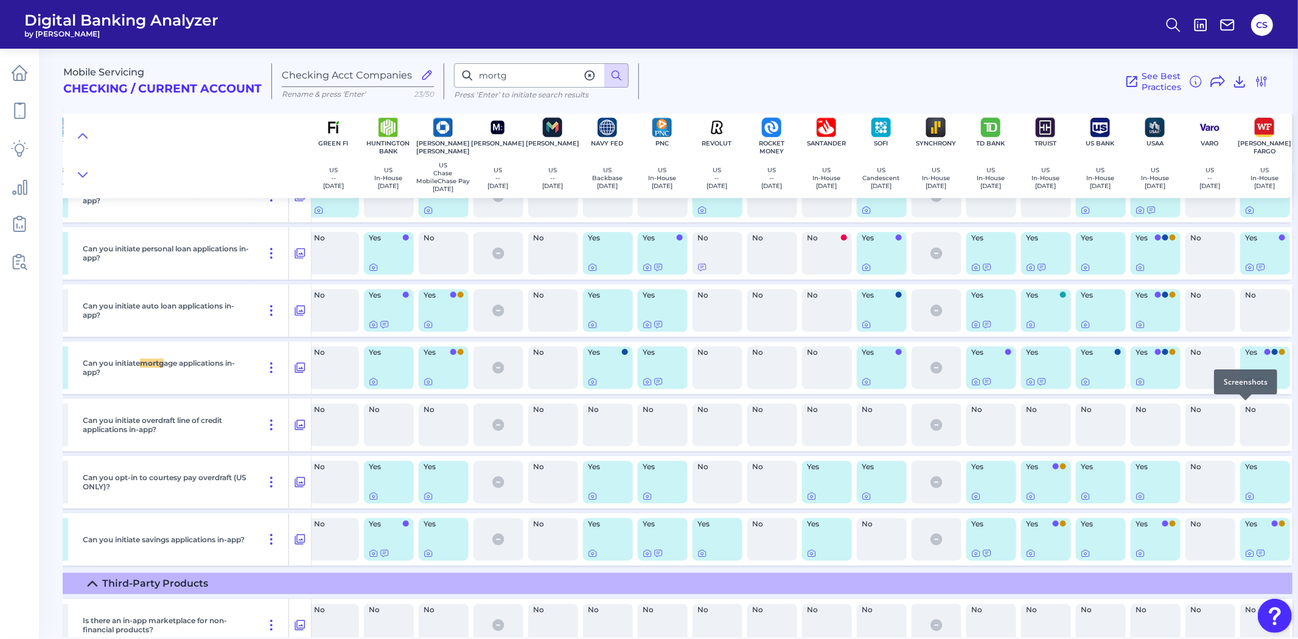
click at [1245, 386] on icon at bounding box center [1250, 382] width 10 height 10
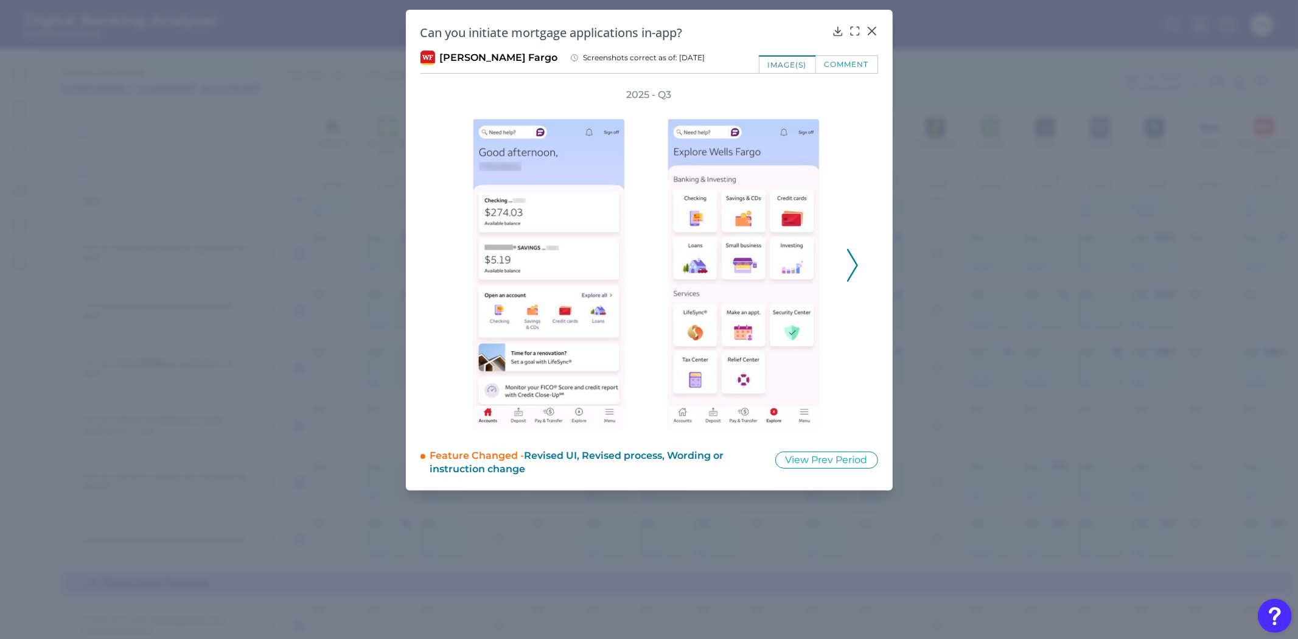
click at [855, 273] on icon at bounding box center [852, 265] width 11 height 33
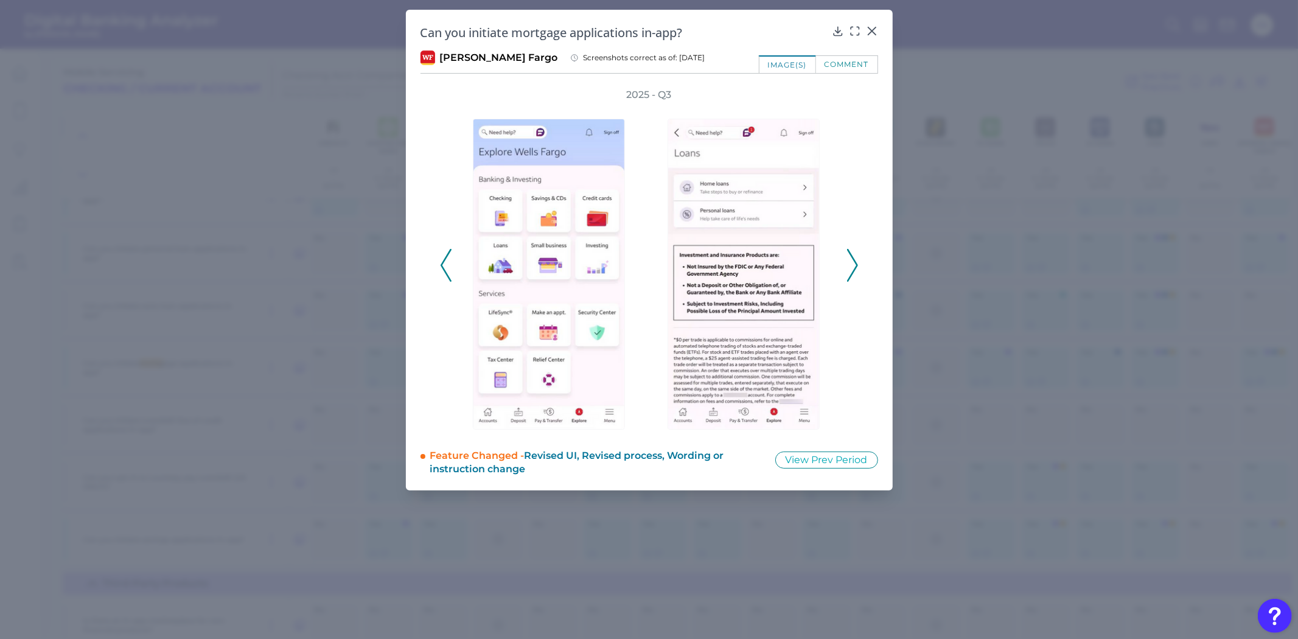
click at [853, 271] on polyline at bounding box center [852, 265] width 9 height 31
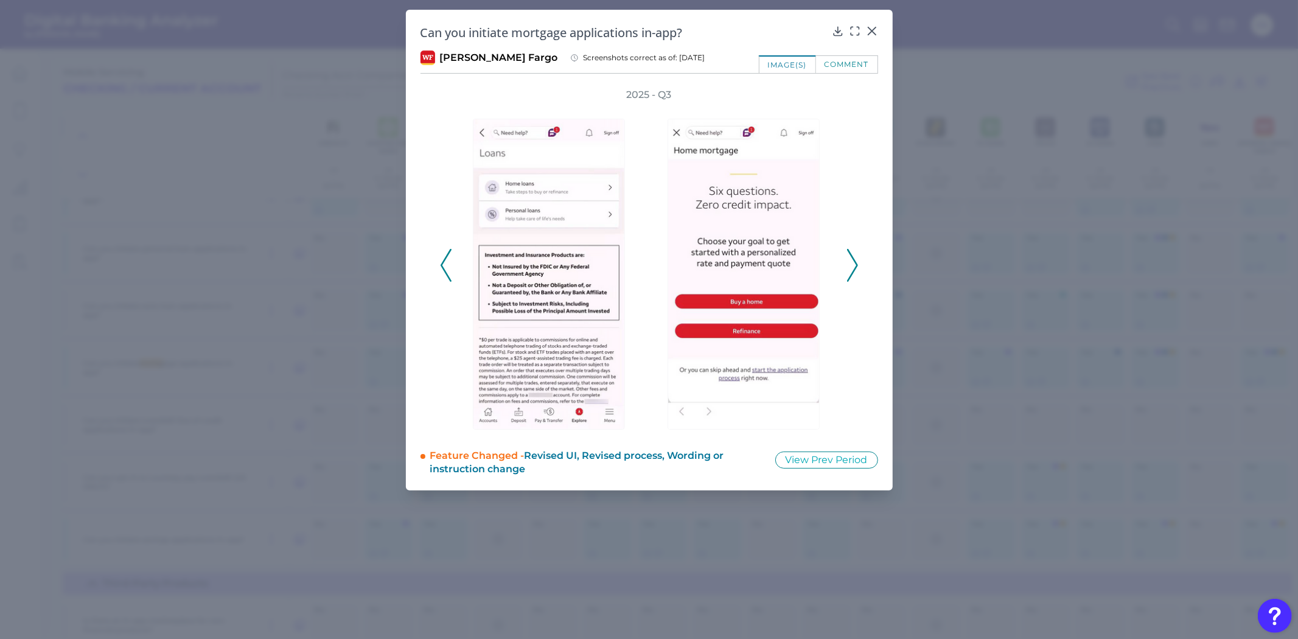
click at [853, 271] on polyline at bounding box center [852, 265] width 9 height 31
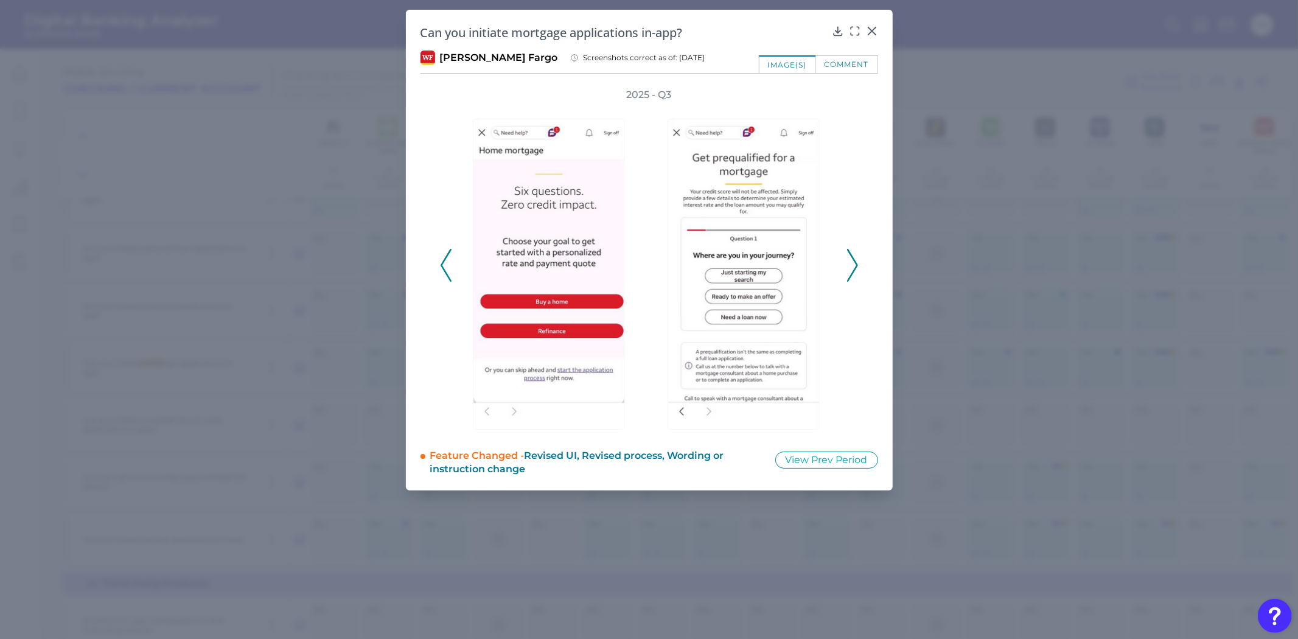
click at [429, 265] on div "2025 - Q3" at bounding box center [650, 258] width 458 height 341
click at [864, 264] on div "2025 - Q3" at bounding box center [650, 258] width 458 height 341
click at [859, 264] on div "2025 - Q3" at bounding box center [650, 258] width 458 height 341
click at [854, 265] on icon at bounding box center [852, 265] width 11 height 33
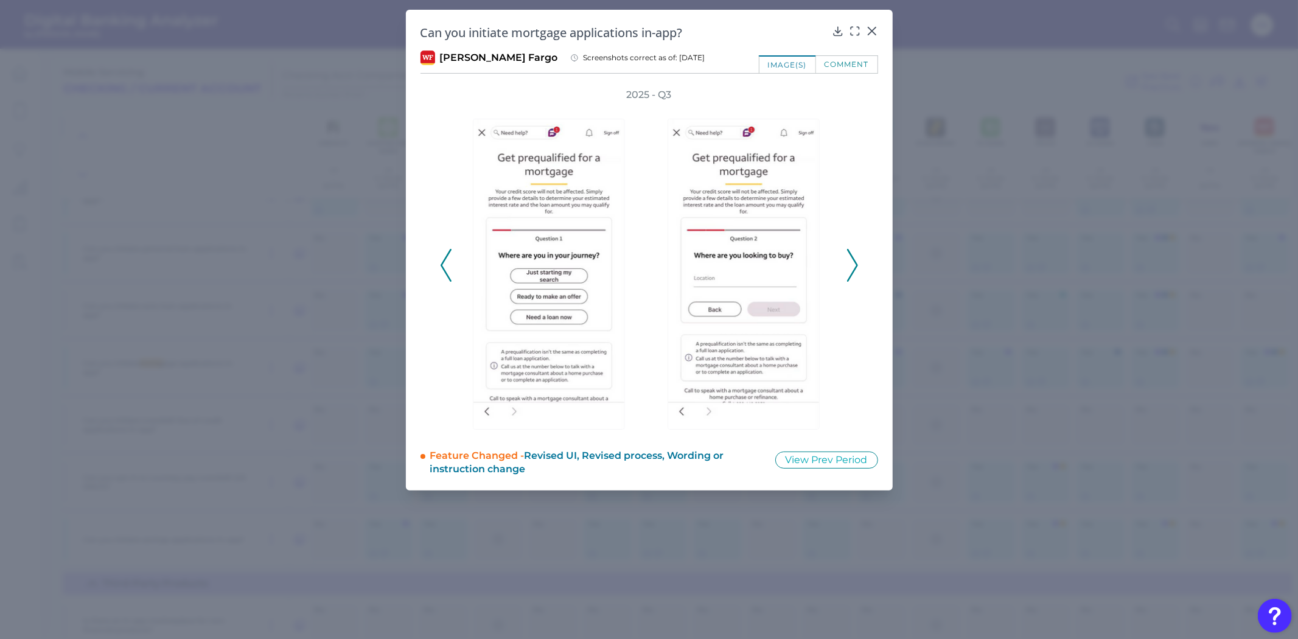
click at [854, 265] on icon at bounding box center [852, 265] width 11 height 33
